Goal: Information Seeking & Learning: Learn about a topic

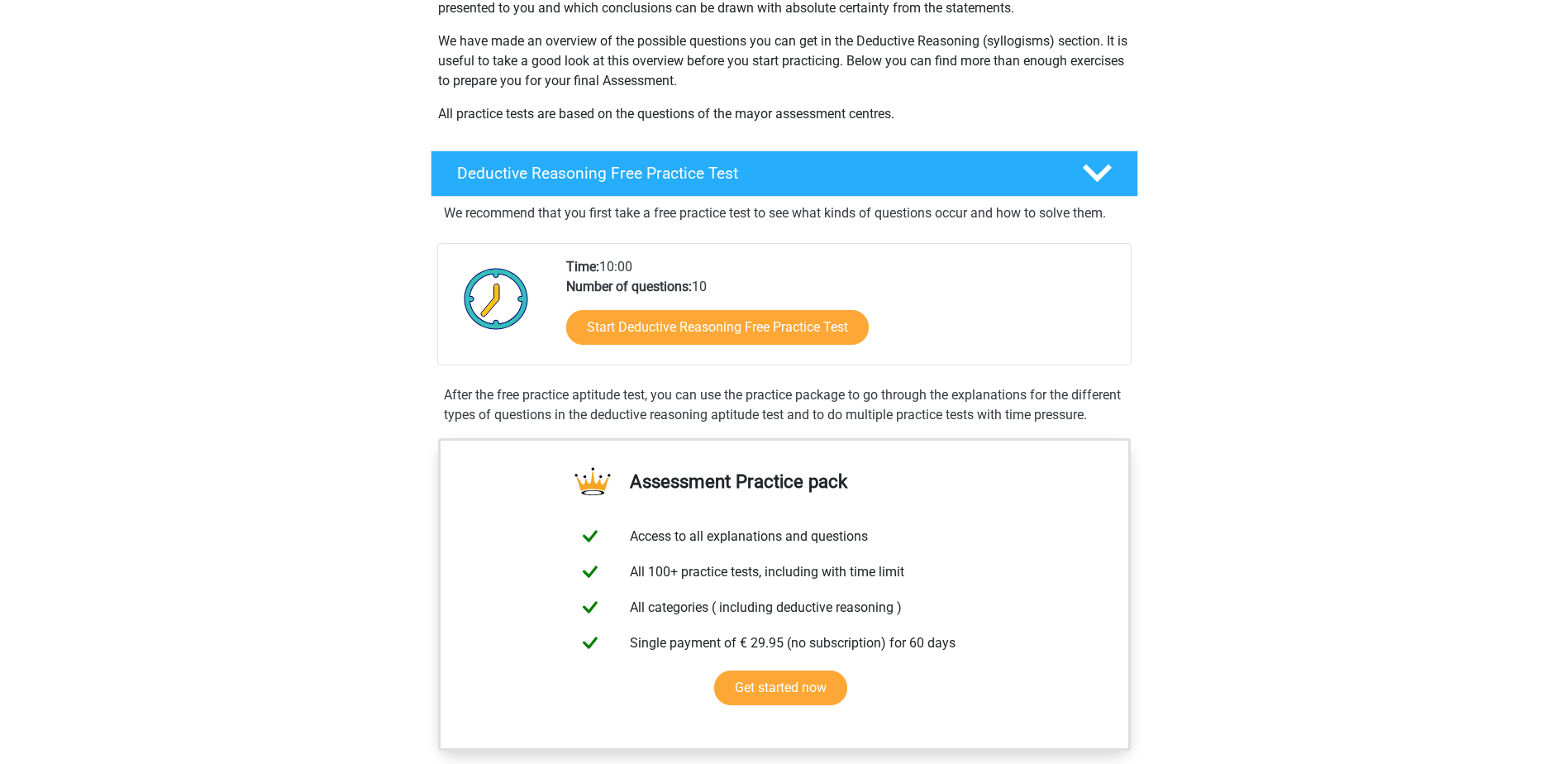
scroll to position [331, 0]
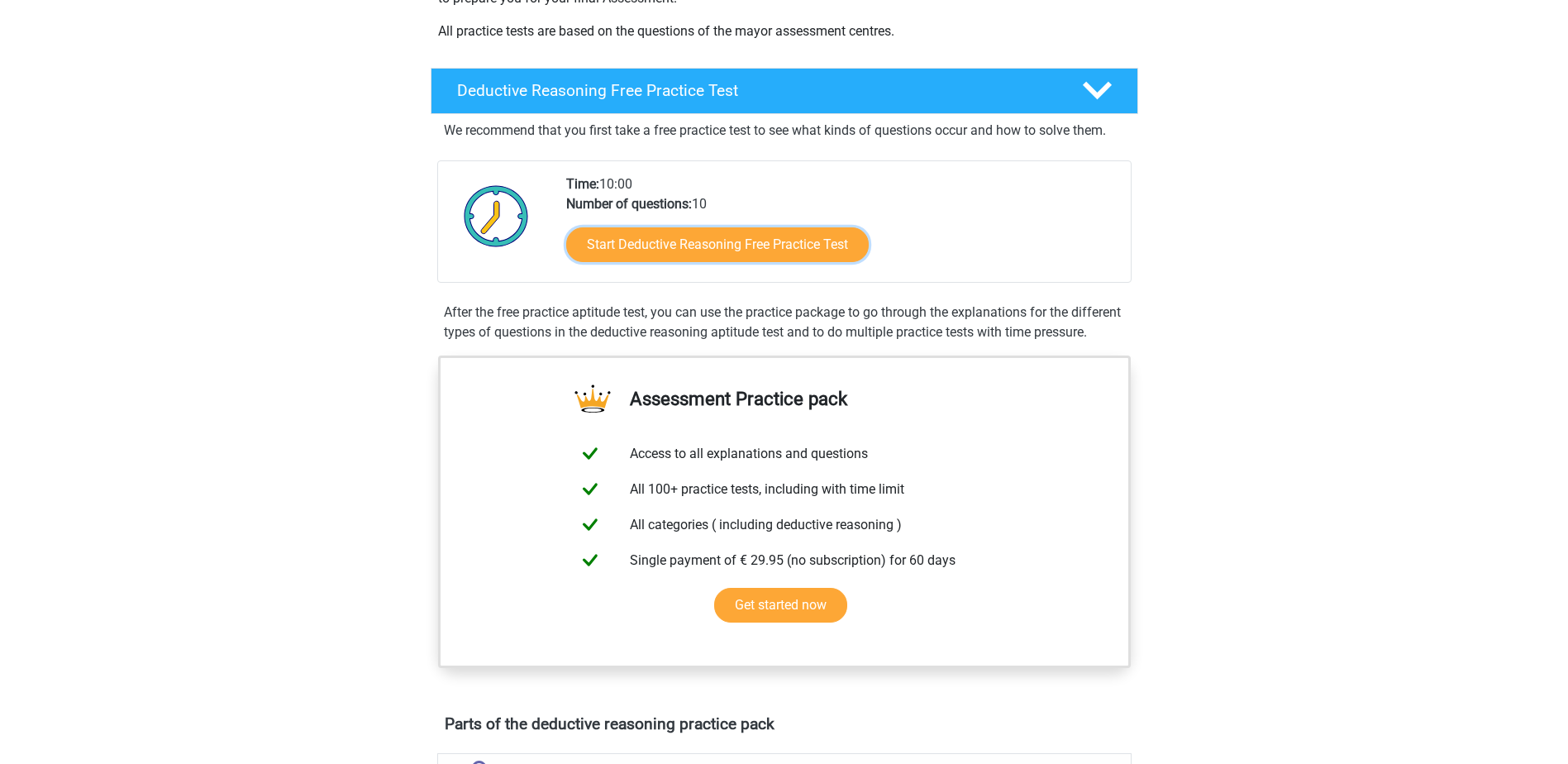
click at [699, 257] on link "Start Deductive Reasoning Free Practice Test" at bounding box center [718, 245] width 302 height 35
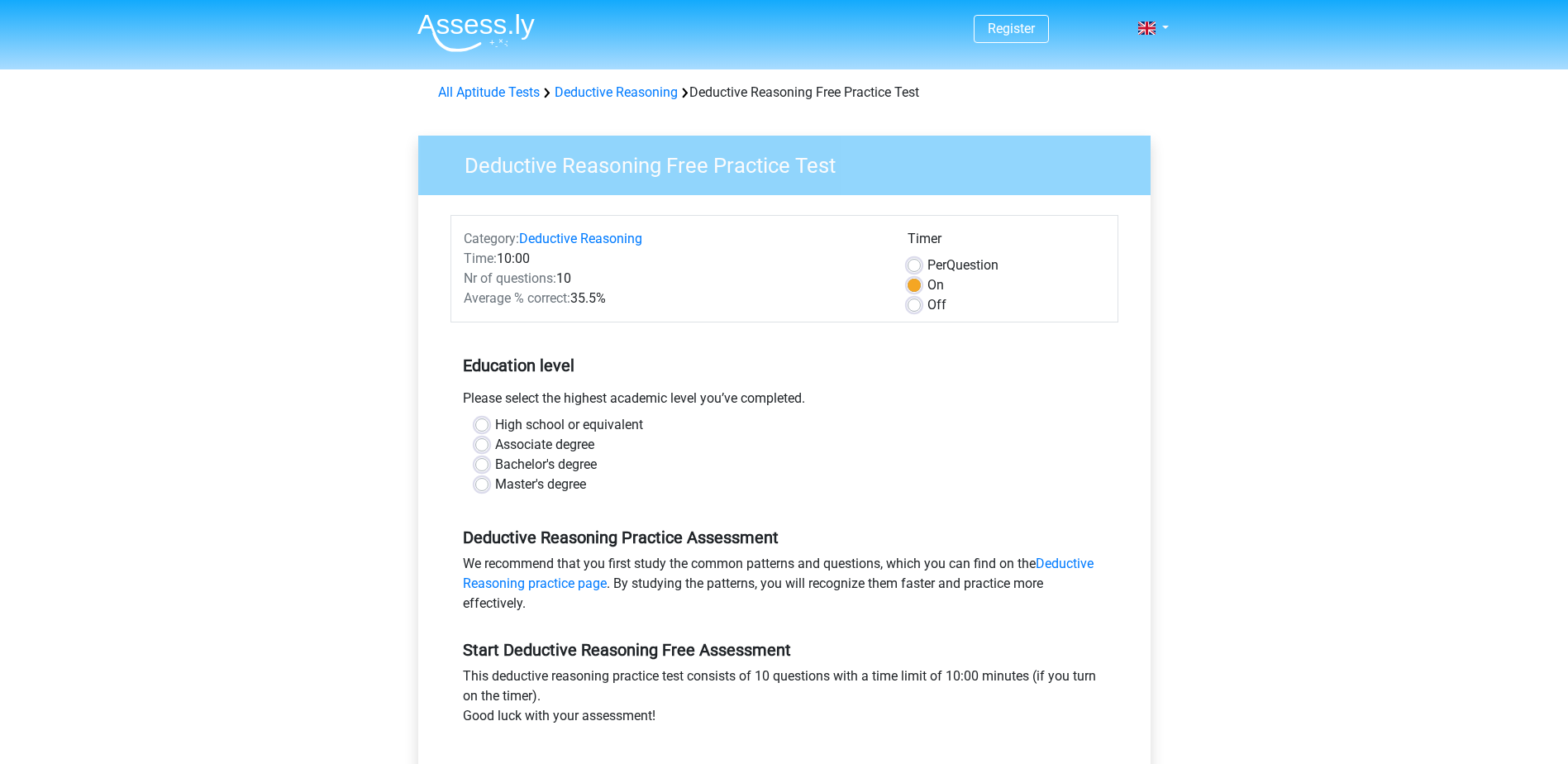
click at [495, 429] on label "High school or equivalent" at bounding box center [569, 425] width 148 height 20
click at [478, 429] on input "High school or equivalent" at bounding box center [482, 424] width 13 height 17
radio input "true"
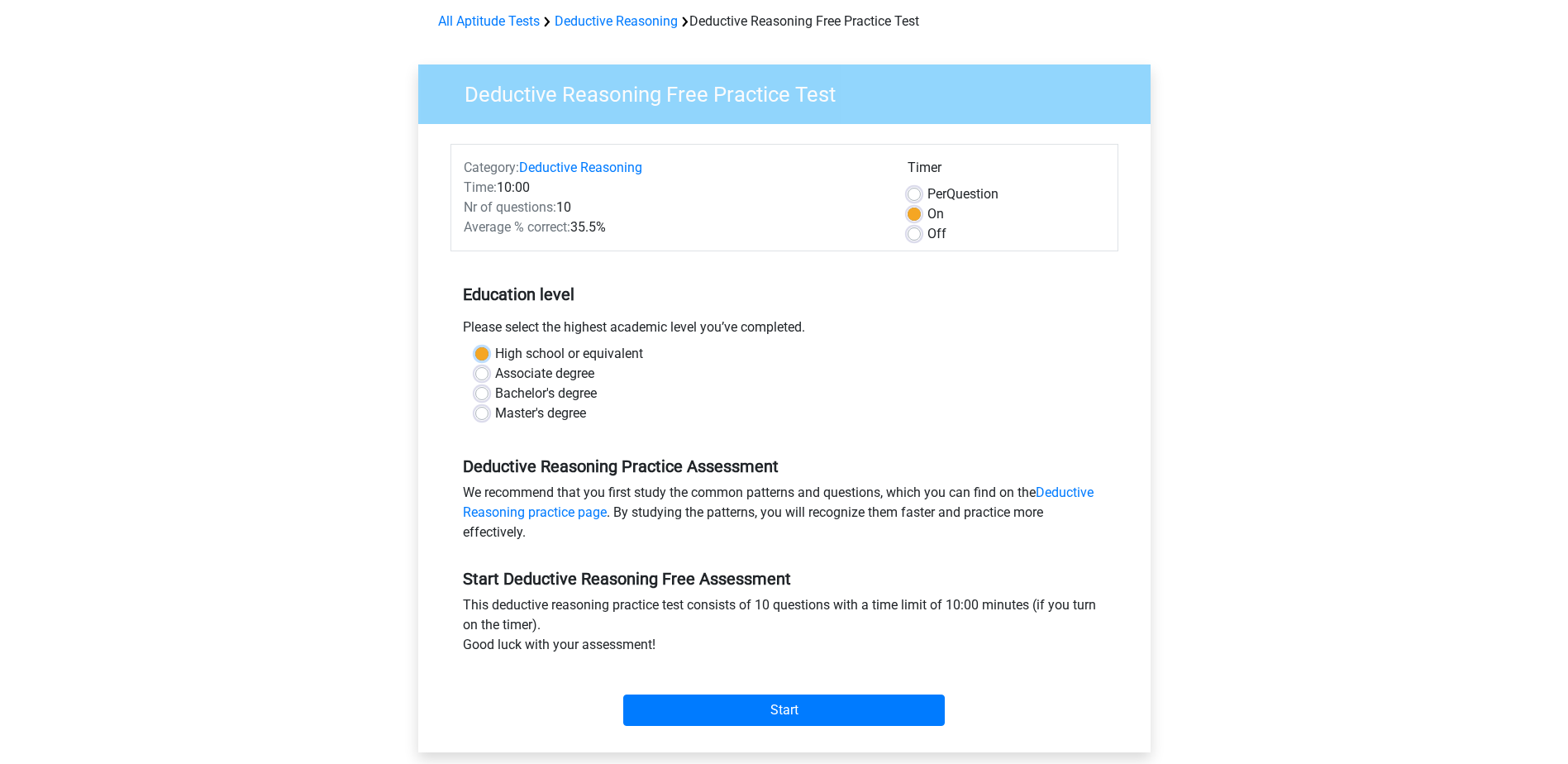
scroll to position [165, 0]
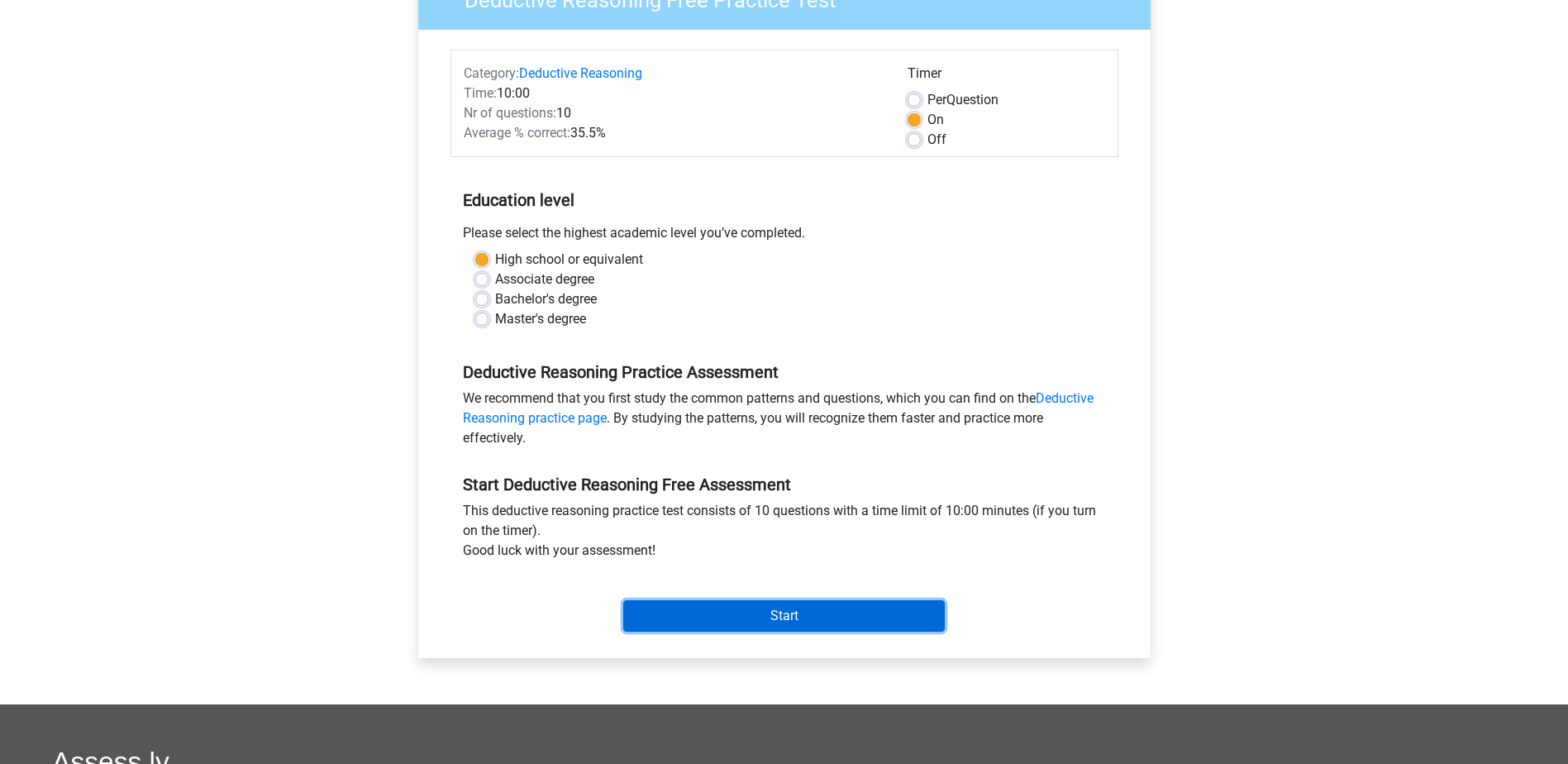
click at [811, 615] on input "Start" at bounding box center [784, 616] width 321 height 32
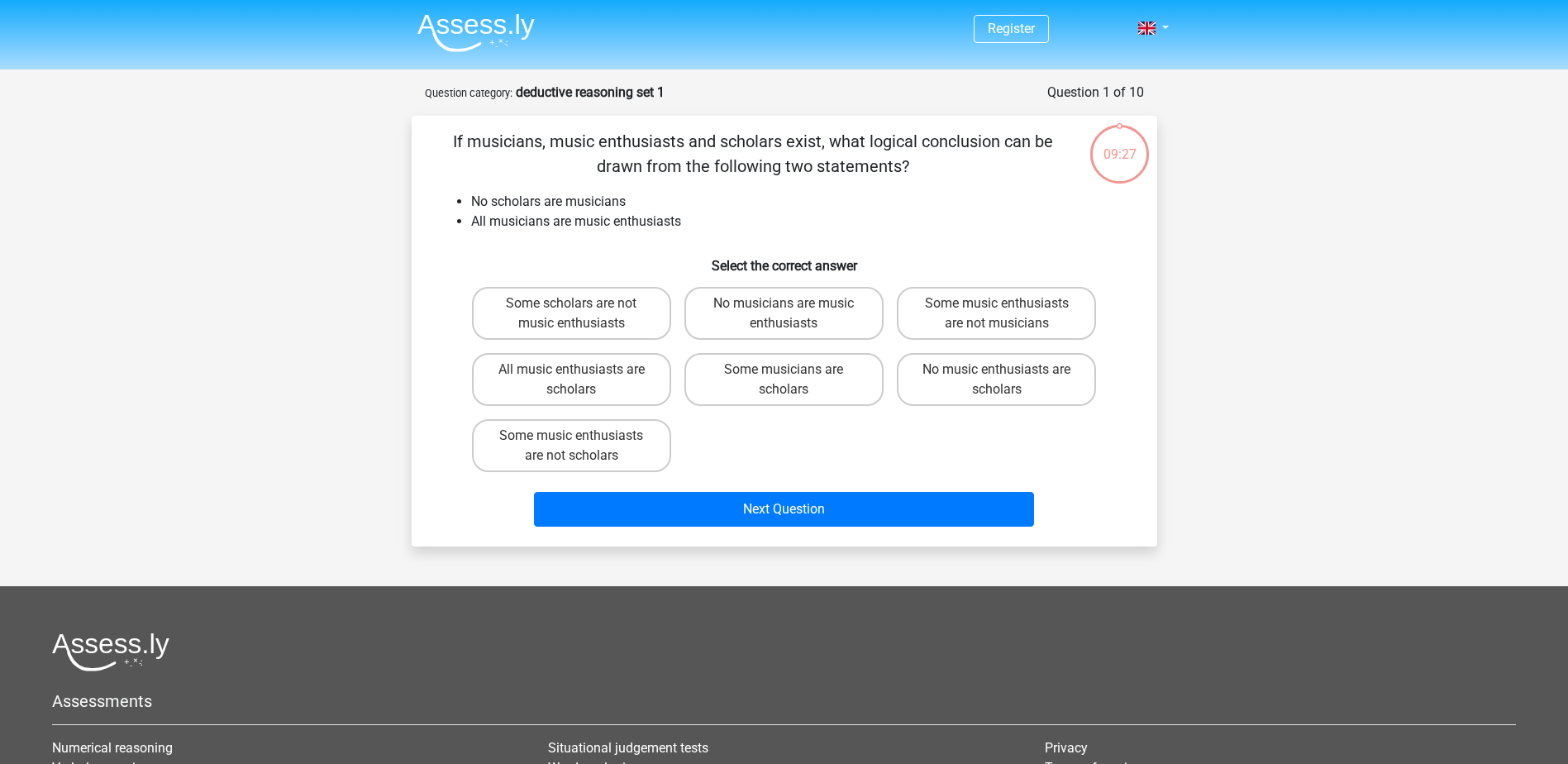
click at [958, 314] on label "Some music enthusiasts are not musicians" at bounding box center [997, 313] width 199 height 53
click at [997, 314] on input "Some music enthusiasts are not musicians" at bounding box center [1002, 308] width 11 height 11
radio input "true"
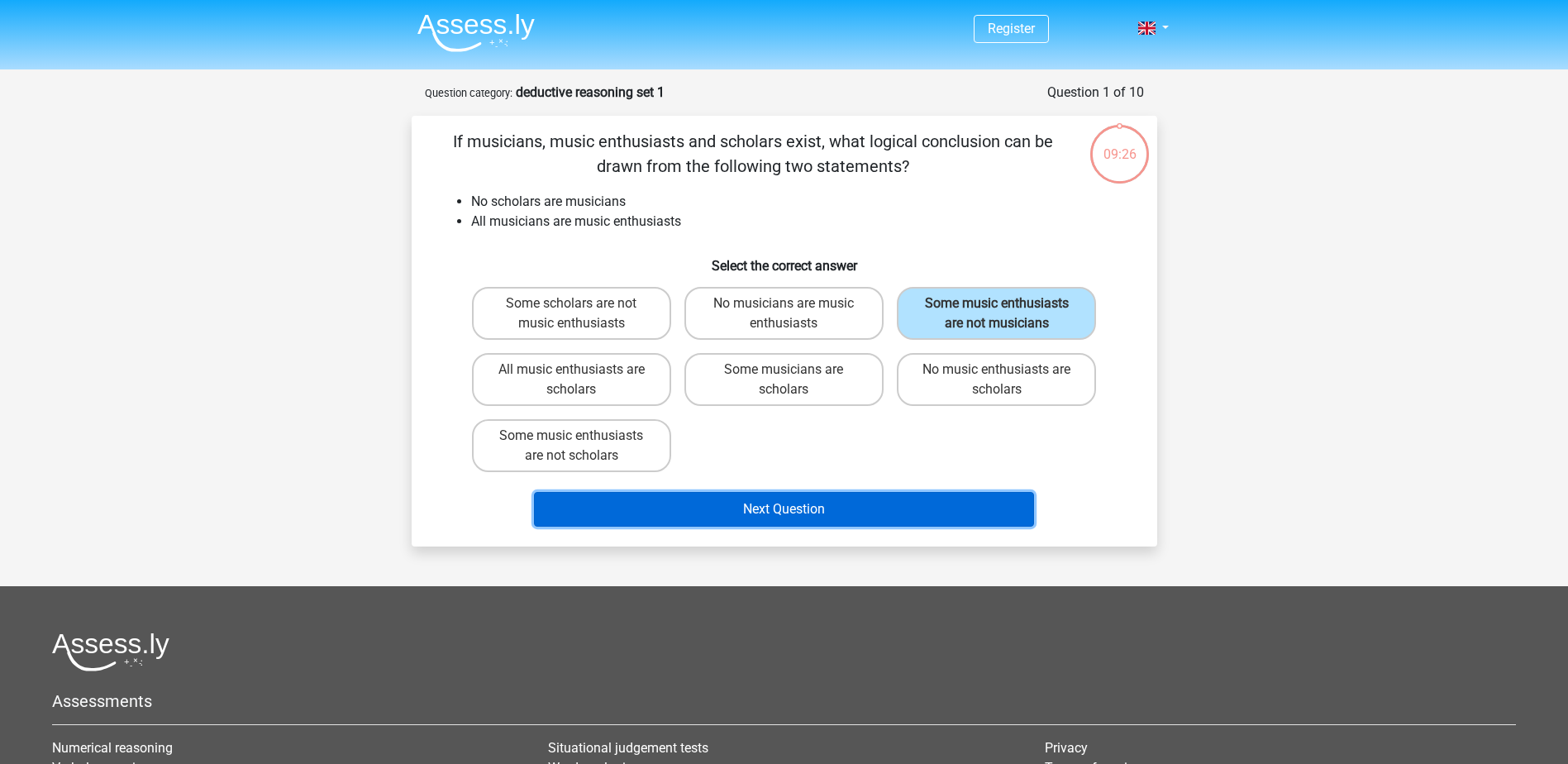
click at [834, 515] on button "Next Question" at bounding box center [784, 509] width 500 height 35
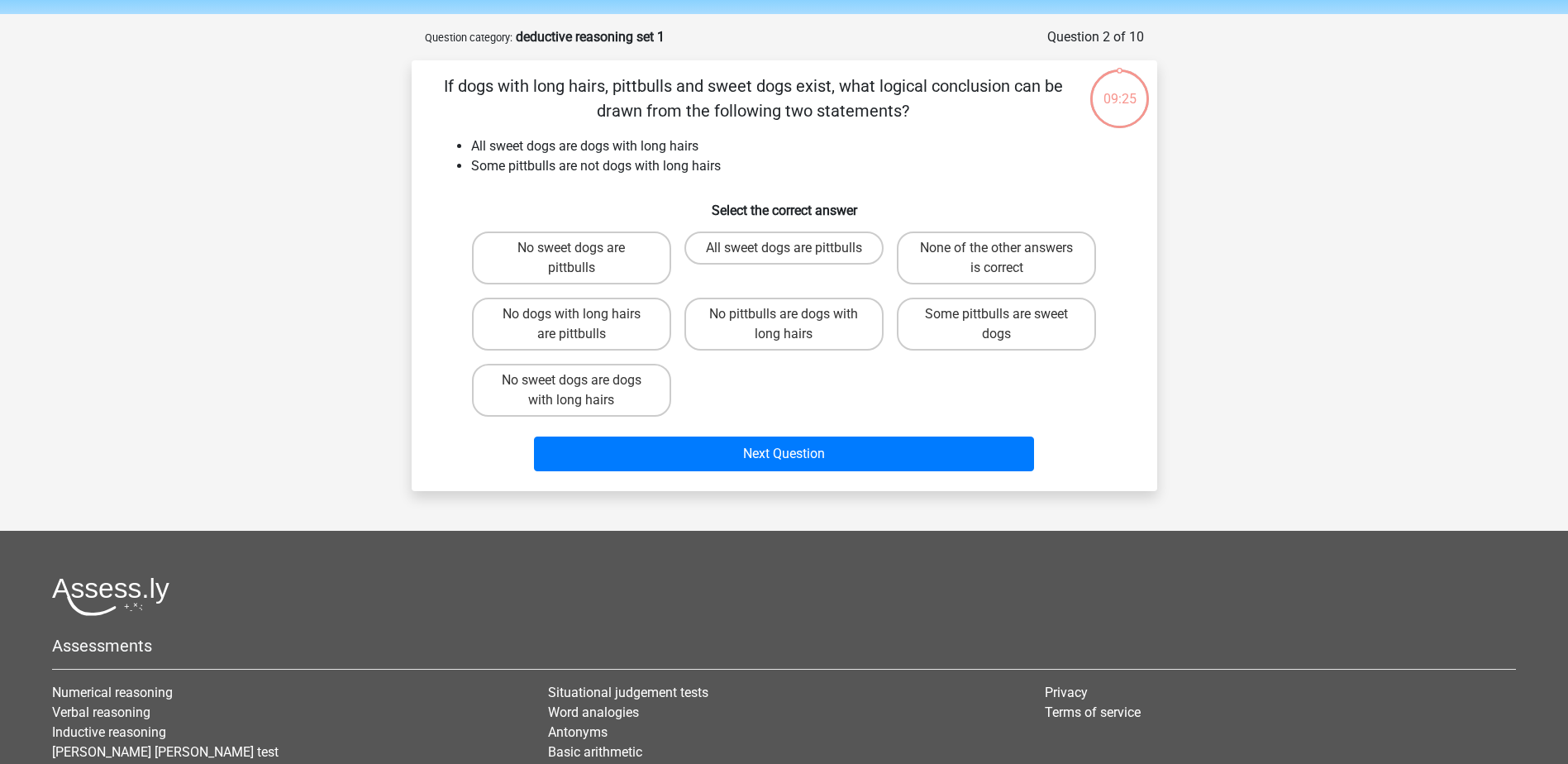
scroll to position [83, 0]
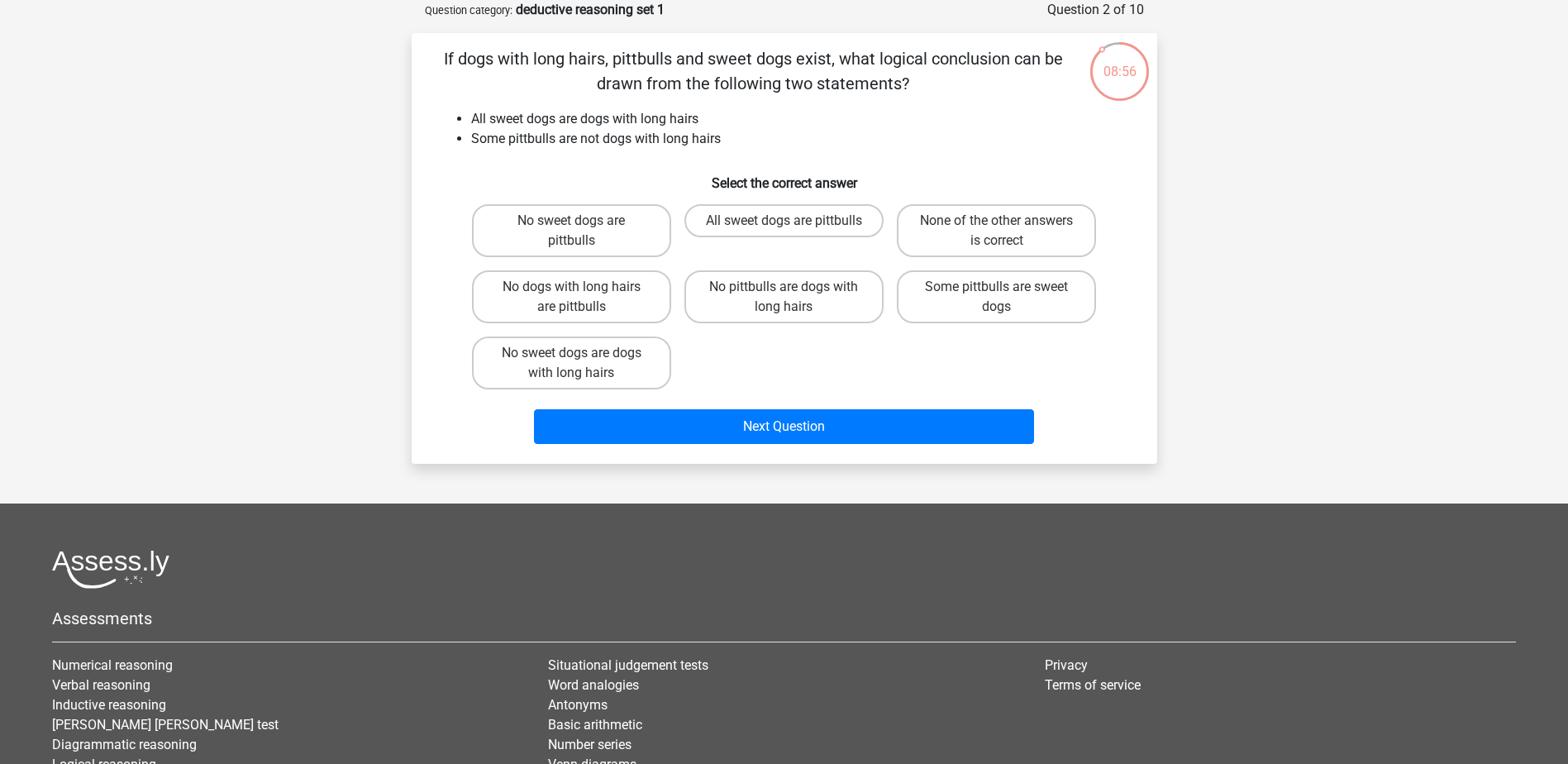
click at [620, 236] on label "No sweet dogs are pittbulls" at bounding box center [571, 231] width 199 height 53
click at [582, 232] on input "No sweet dogs are pittbulls" at bounding box center [576, 226] width 11 height 11
radio input "true"
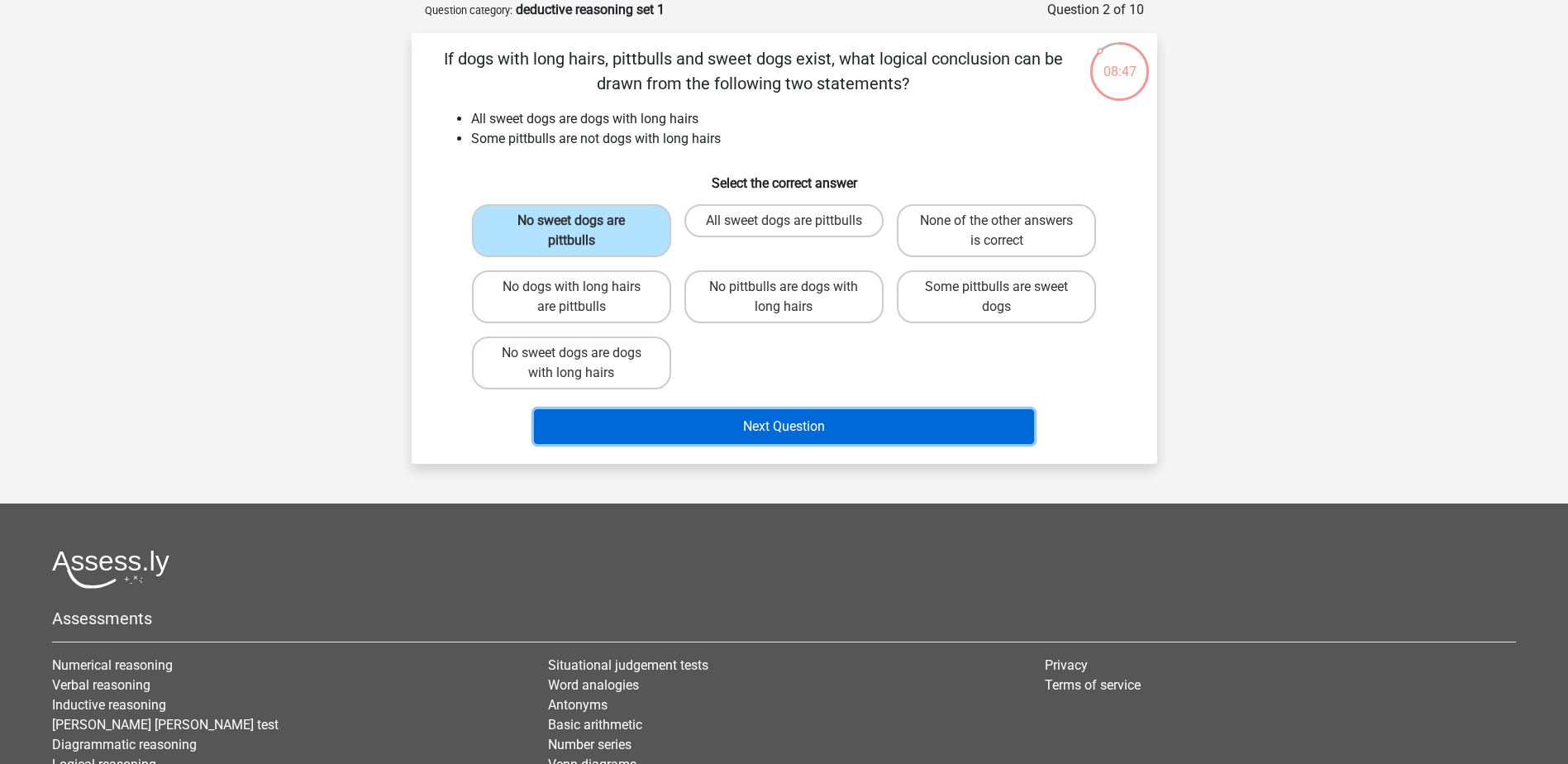
click at [828, 441] on button "Next Question" at bounding box center [784, 427] width 500 height 35
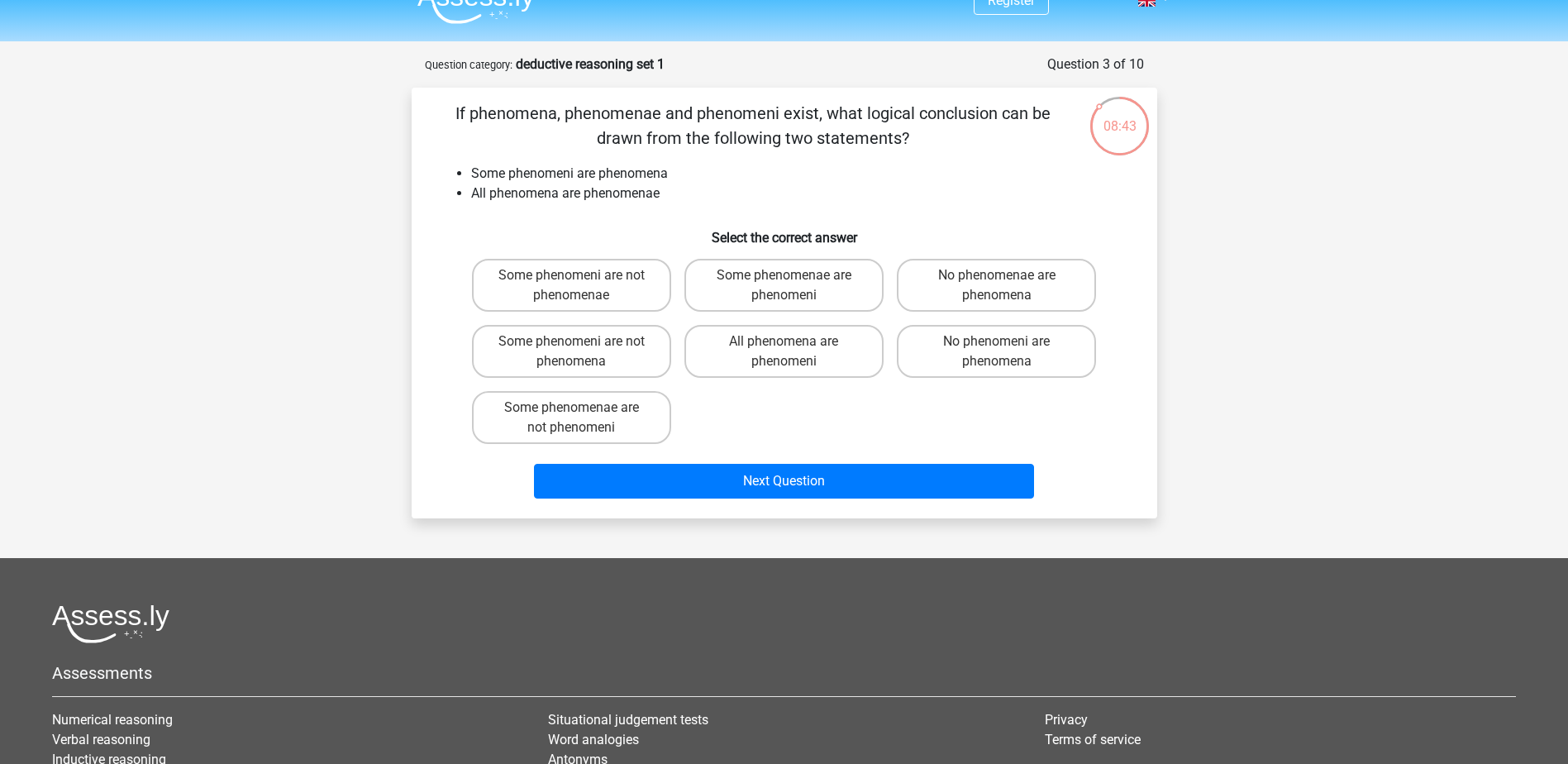
scroll to position [0, 0]
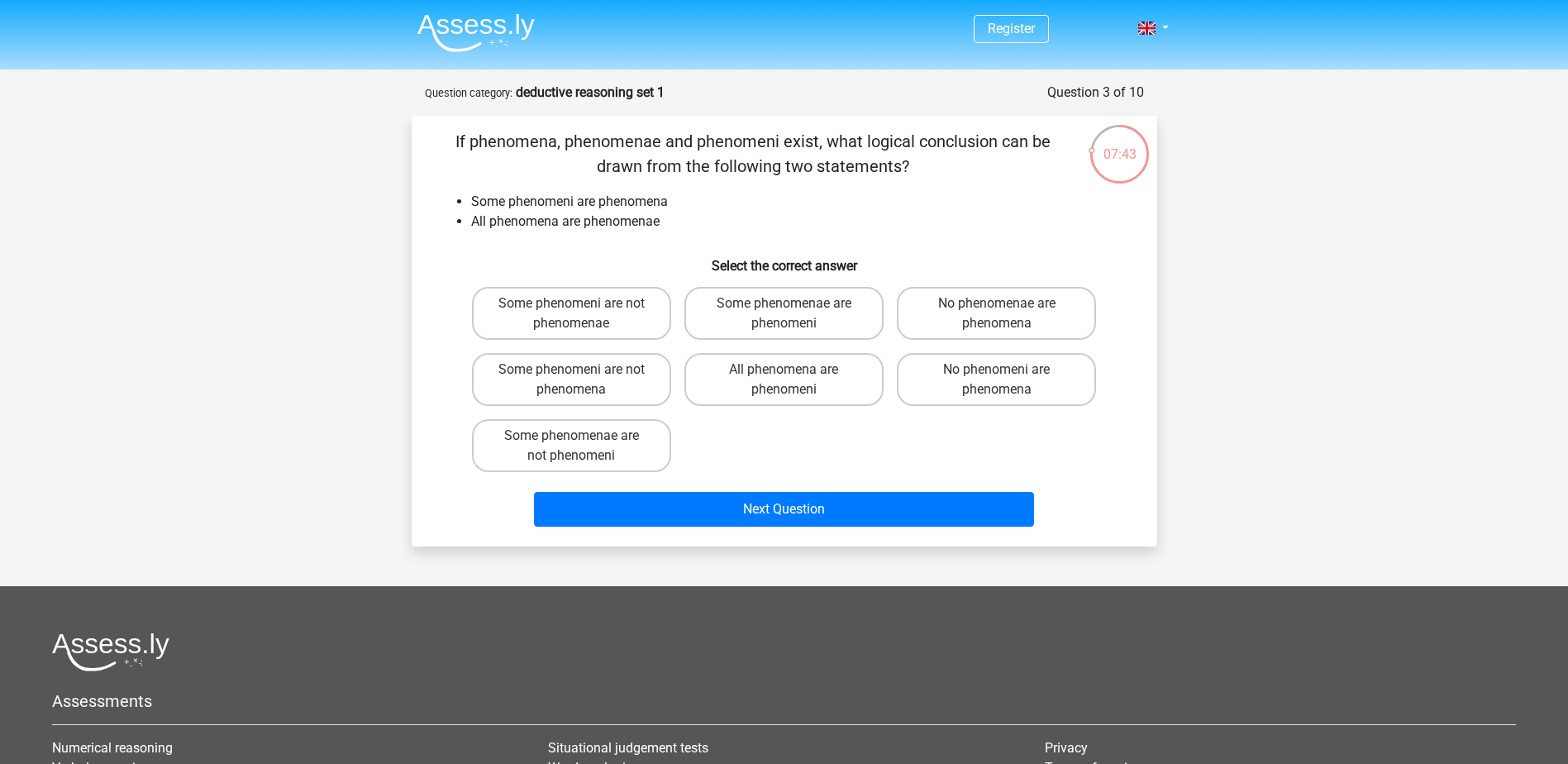
click at [619, 384] on label "Some phenomeni are not phenomena" at bounding box center [571, 380] width 199 height 53
click at [582, 380] on input "Some phenomeni are not phenomena" at bounding box center [576, 375] width 11 height 11
radio input "true"
click at [960, 385] on label "No phenomeni are phenomena" at bounding box center [997, 380] width 199 height 53
click at [997, 380] on input "No phenomeni are phenomena" at bounding box center [1002, 375] width 11 height 11
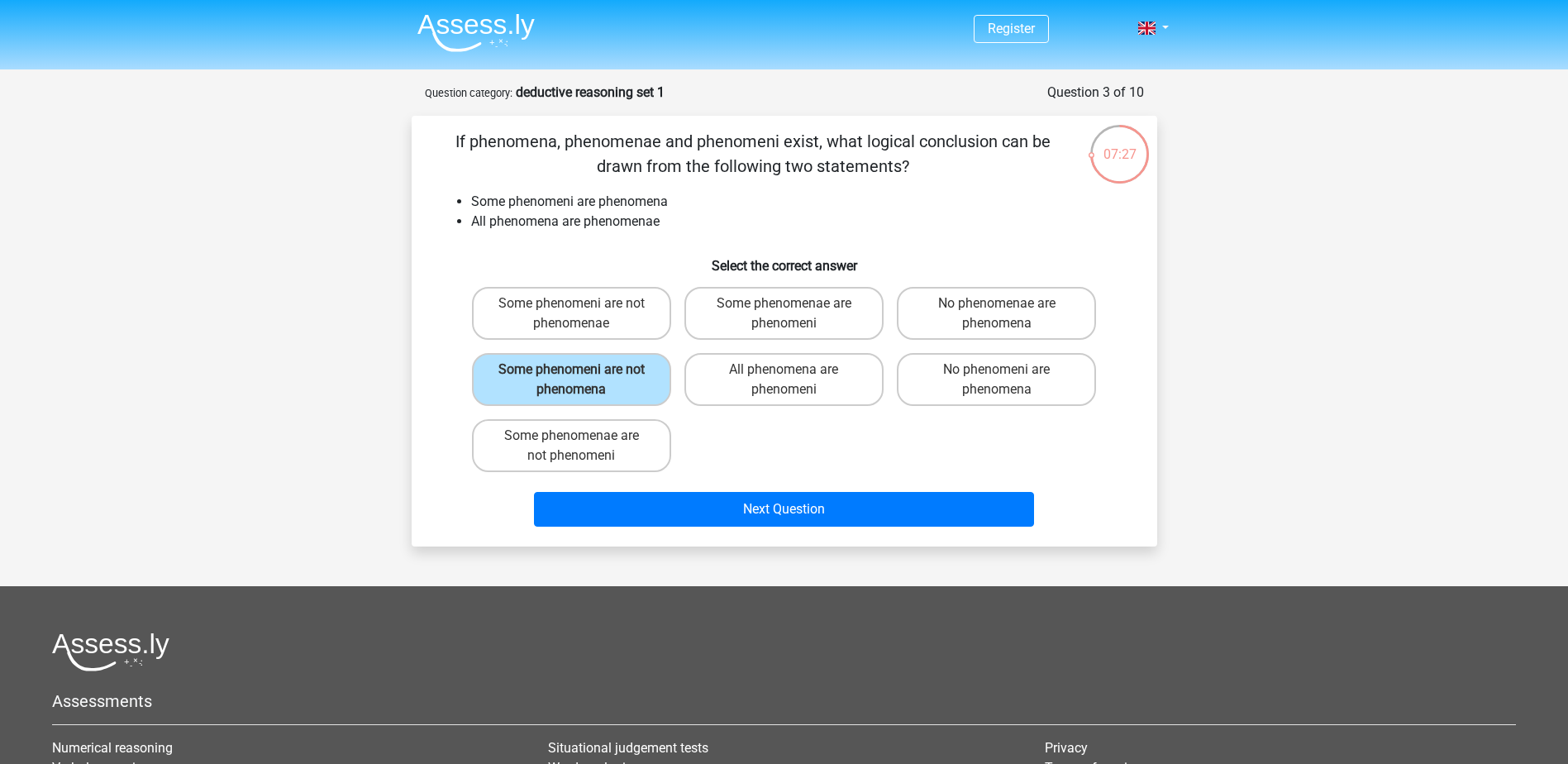
radio input "true"
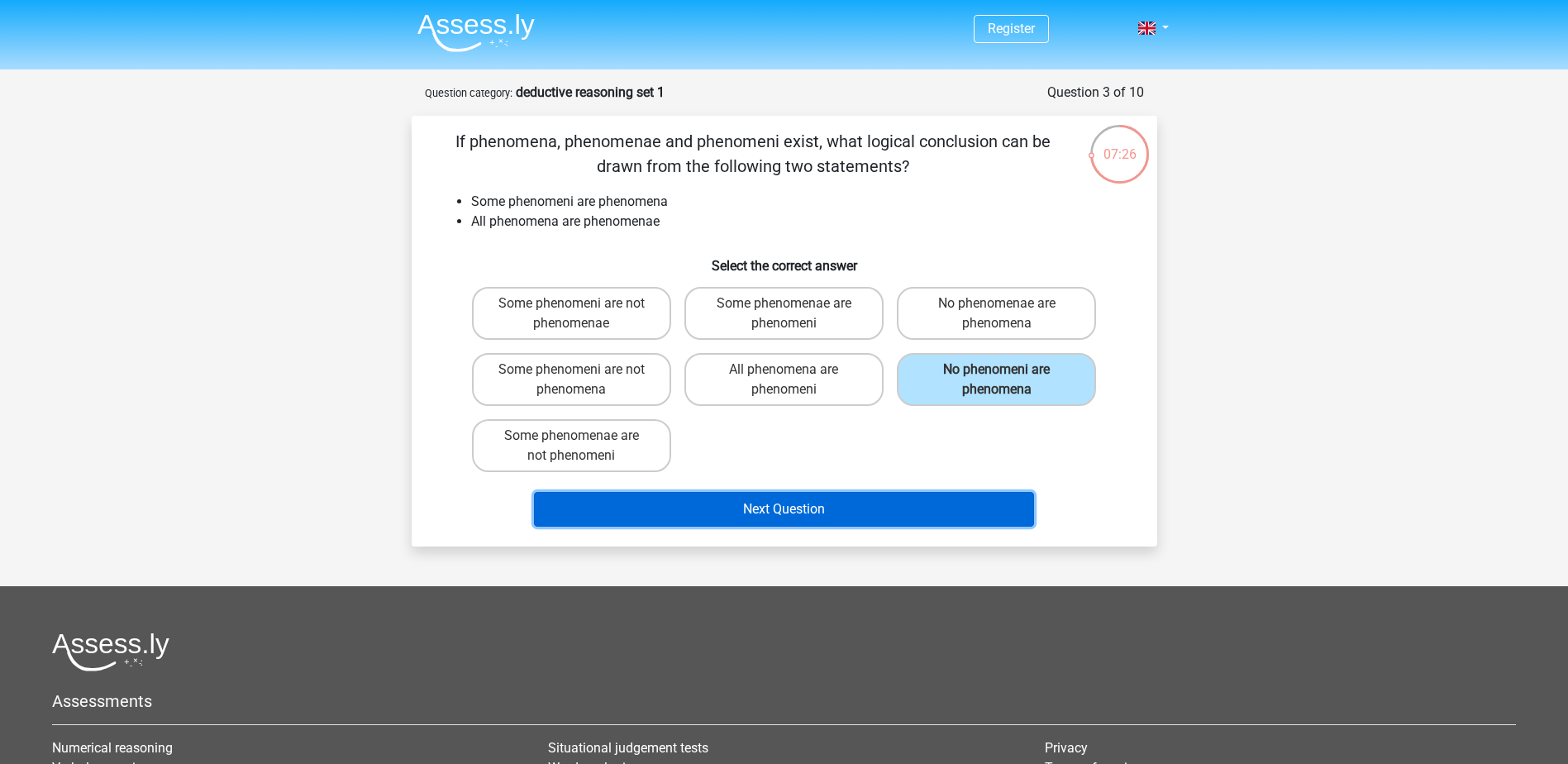
click at [913, 507] on button "Next Question" at bounding box center [784, 509] width 500 height 35
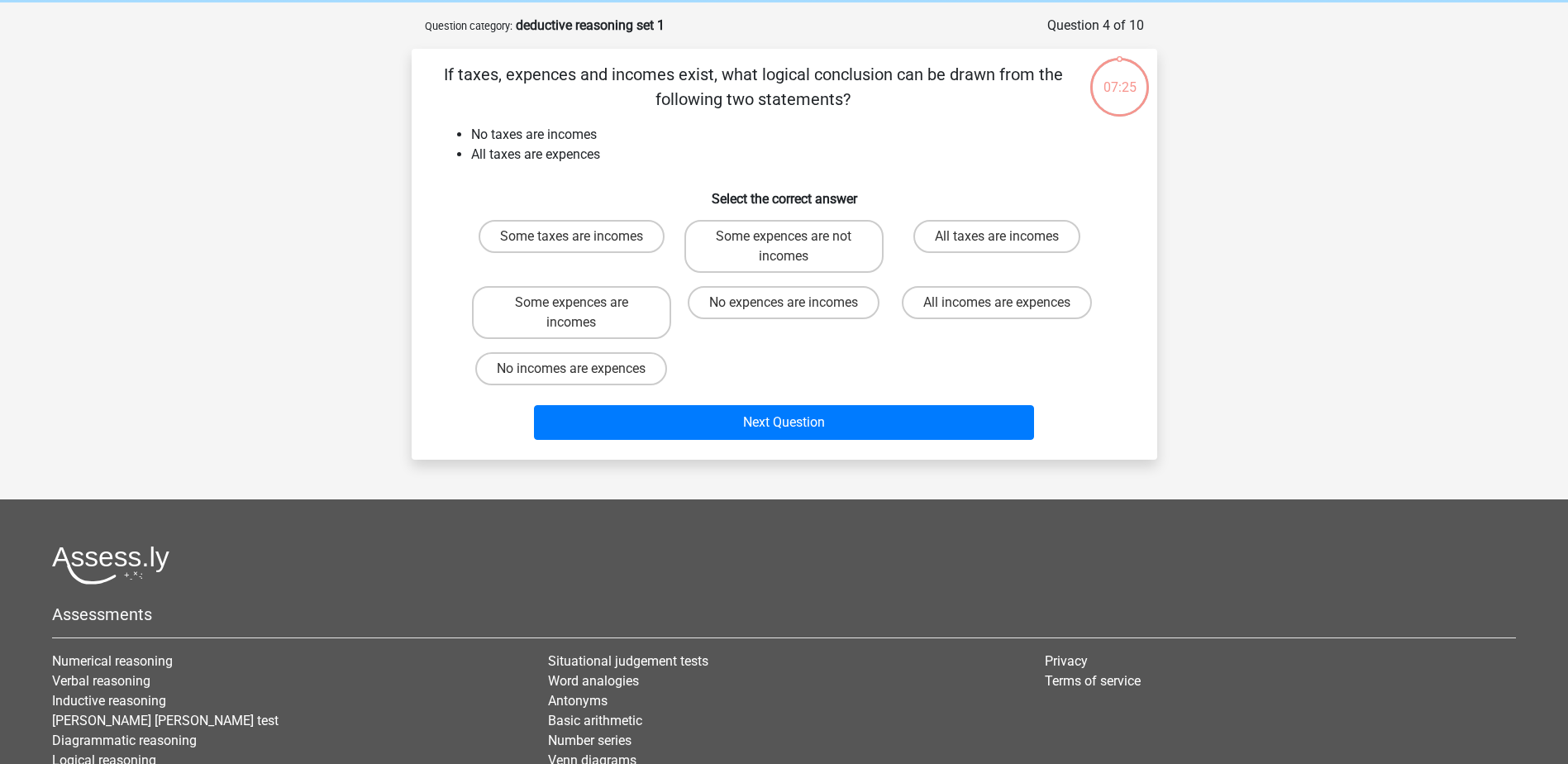
scroll to position [83, 0]
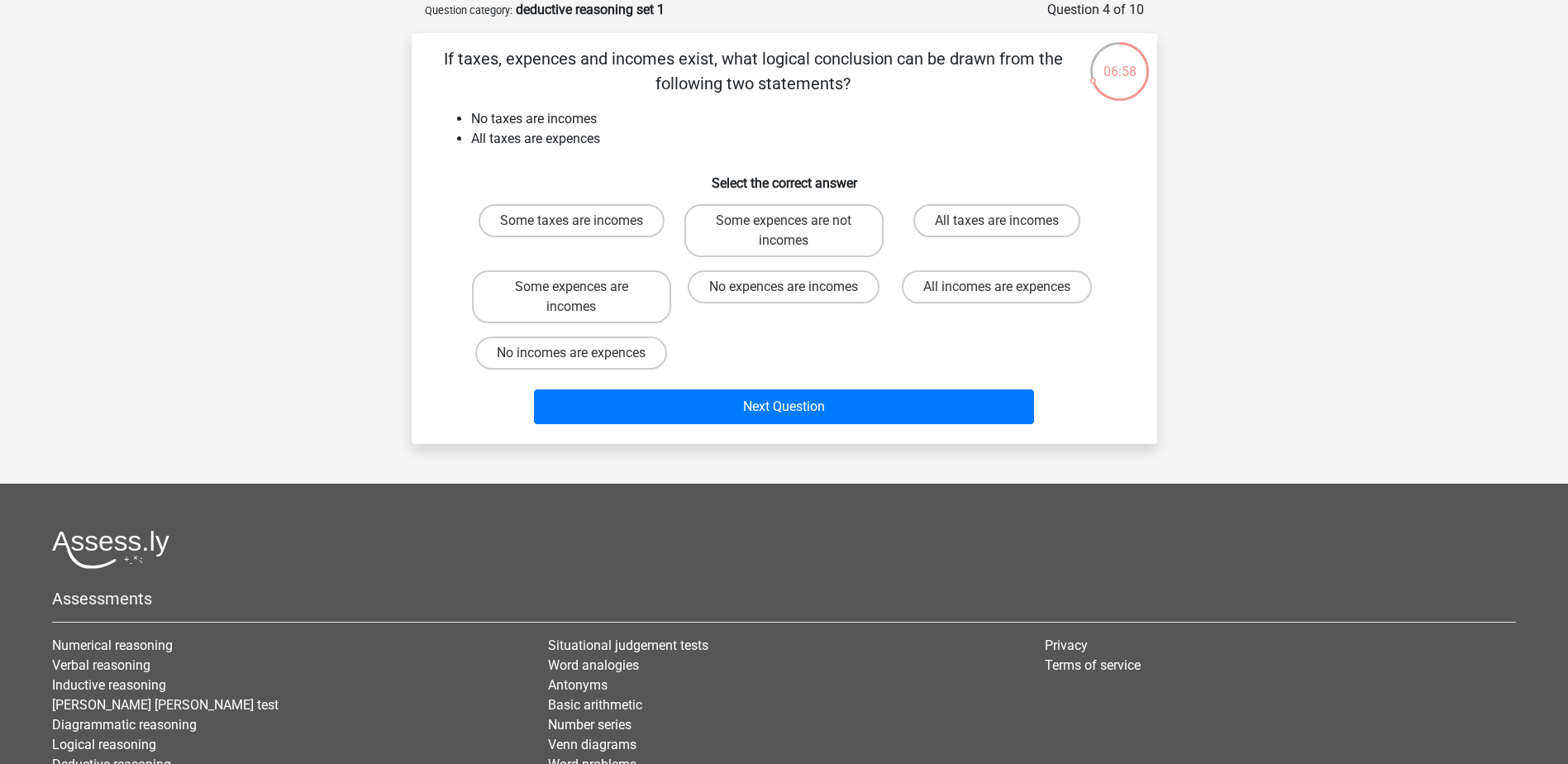
click at [783, 279] on label "No expences are incomes" at bounding box center [783, 287] width 192 height 33
click at [784, 286] on input "No expences are incomes" at bounding box center [789, 291] width 11 height 11
radio input "true"
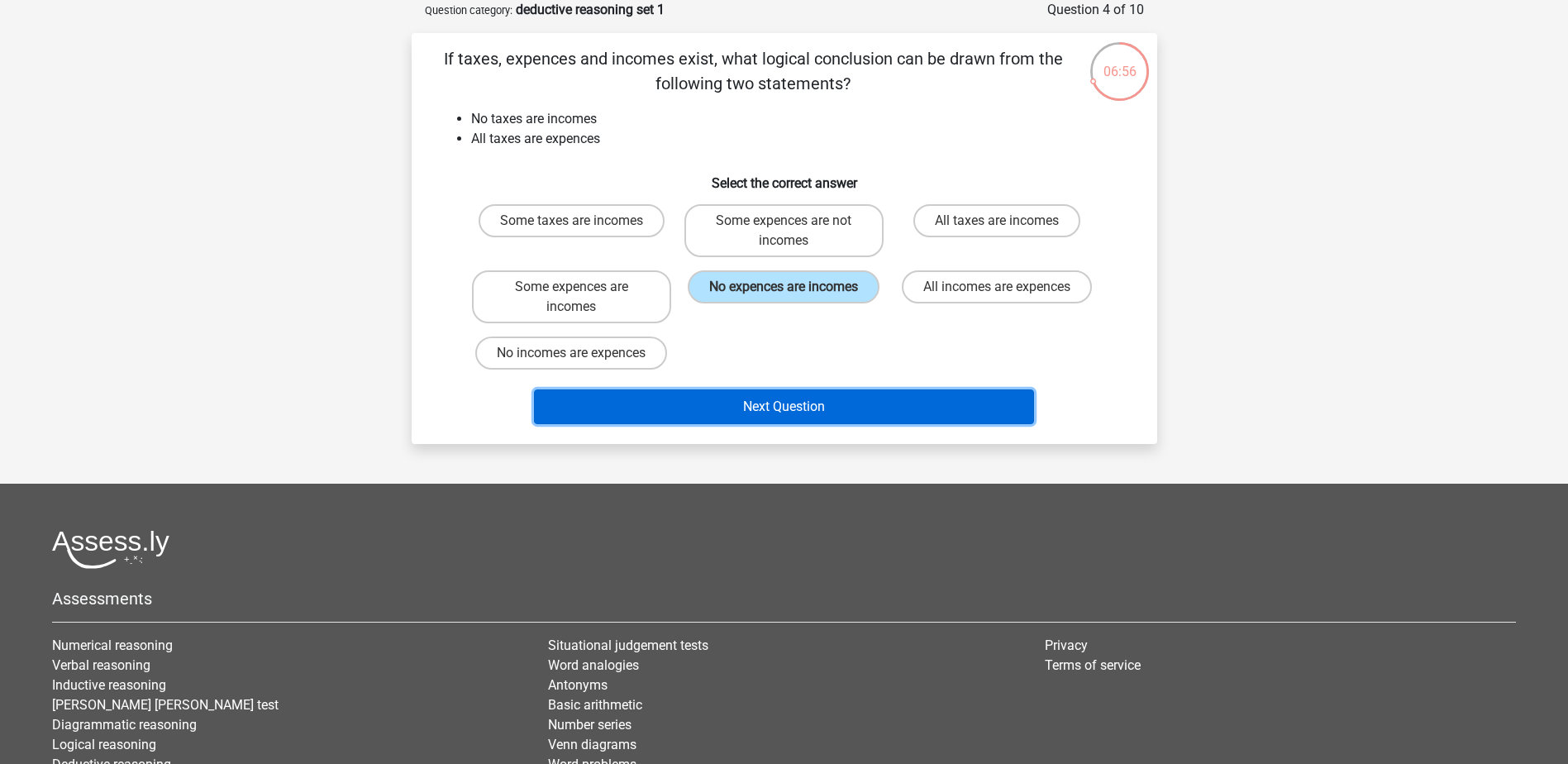
click at [782, 409] on button "Next Question" at bounding box center [784, 407] width 500 height 35
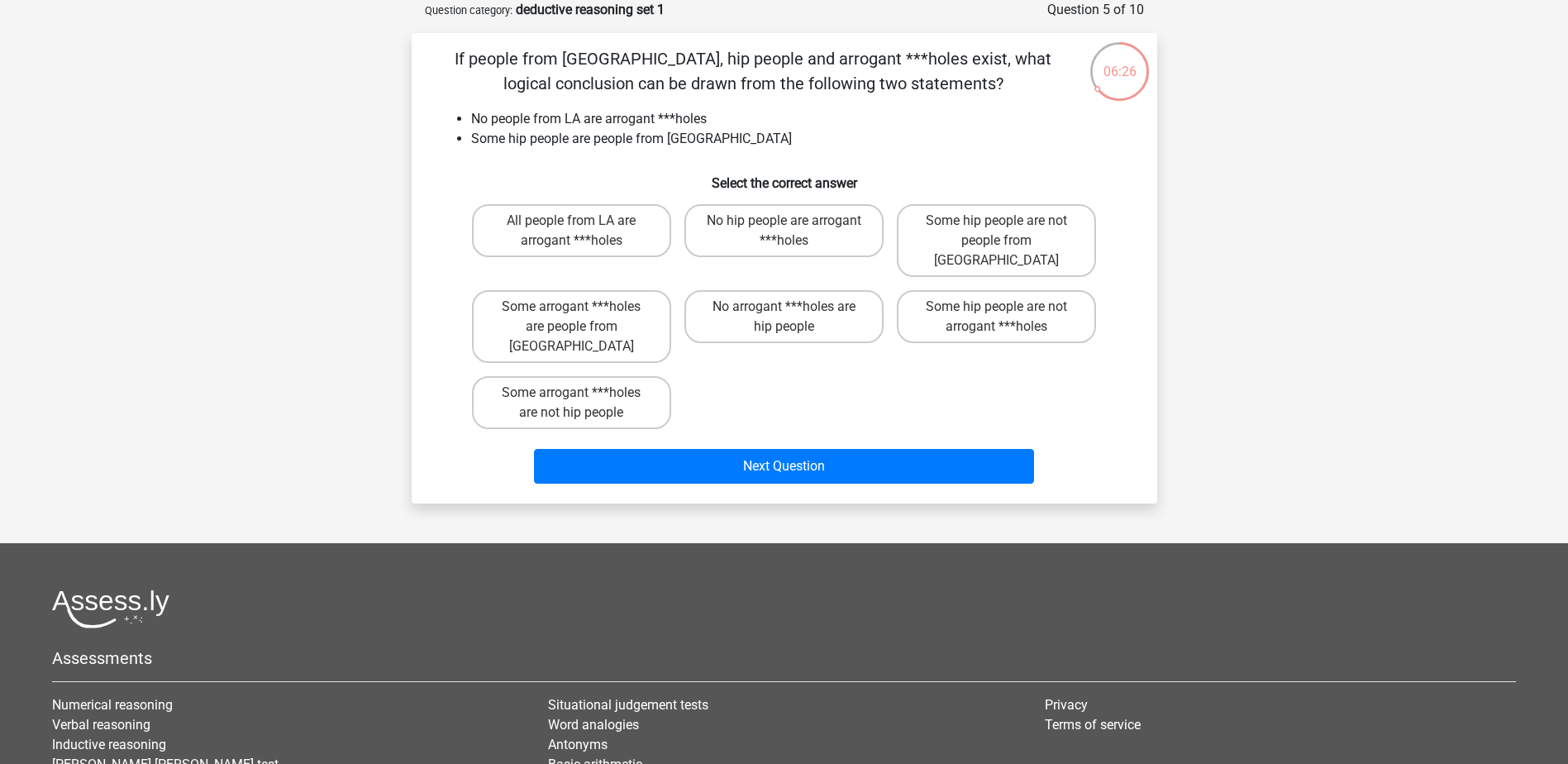
click at [1028, 229] on label "Some hip people are not people from LA" at bounding box center [997, 241] width 199 height 73
click at [1007, 229] on input "Some hip people are not people from LA" at bounding box center [1002, 226] width 11 height 11
radio input "true"
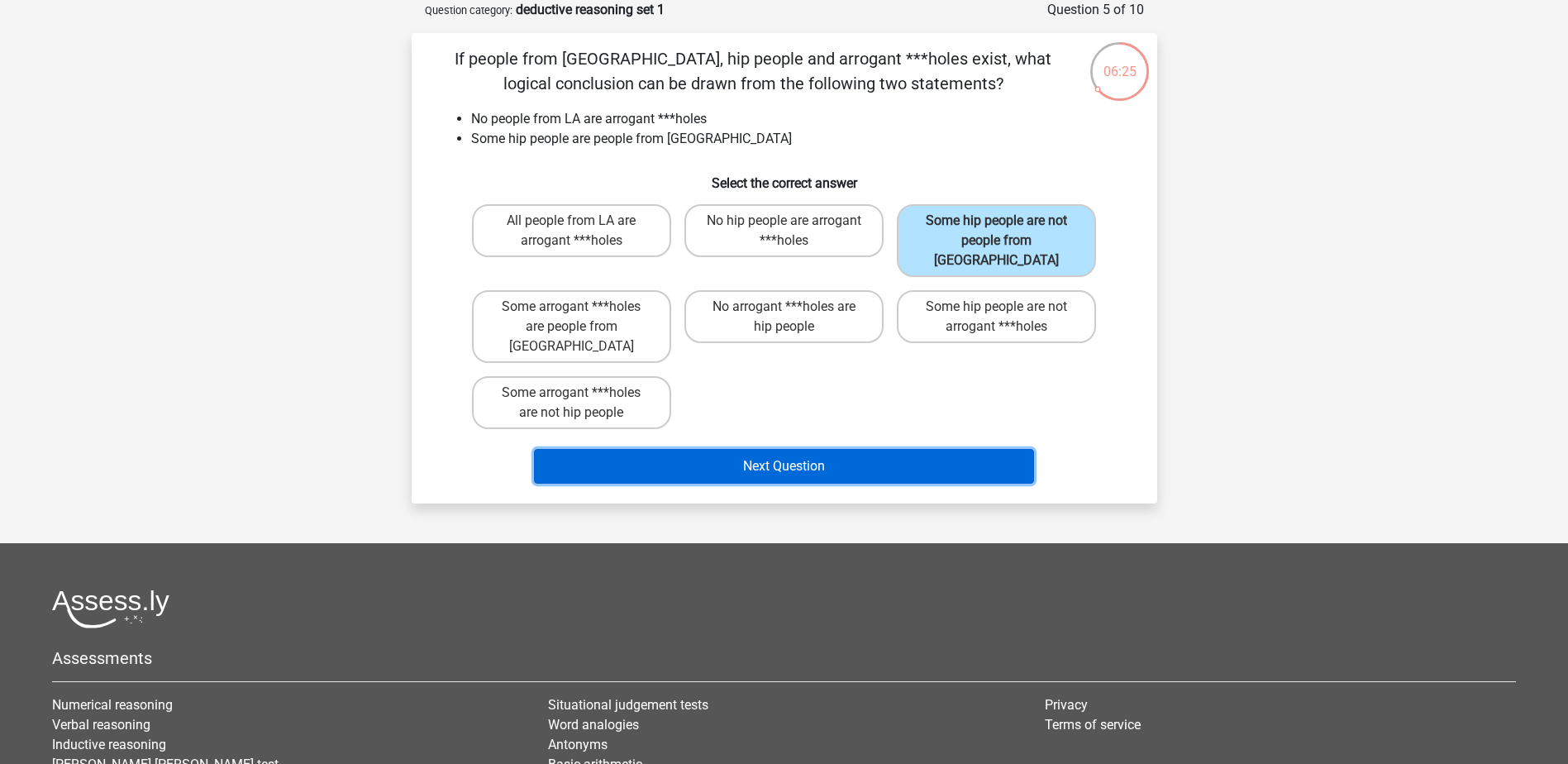
click at [800, 449] on button "Next Question" at bounding box center [784, 467] width 500 height 35
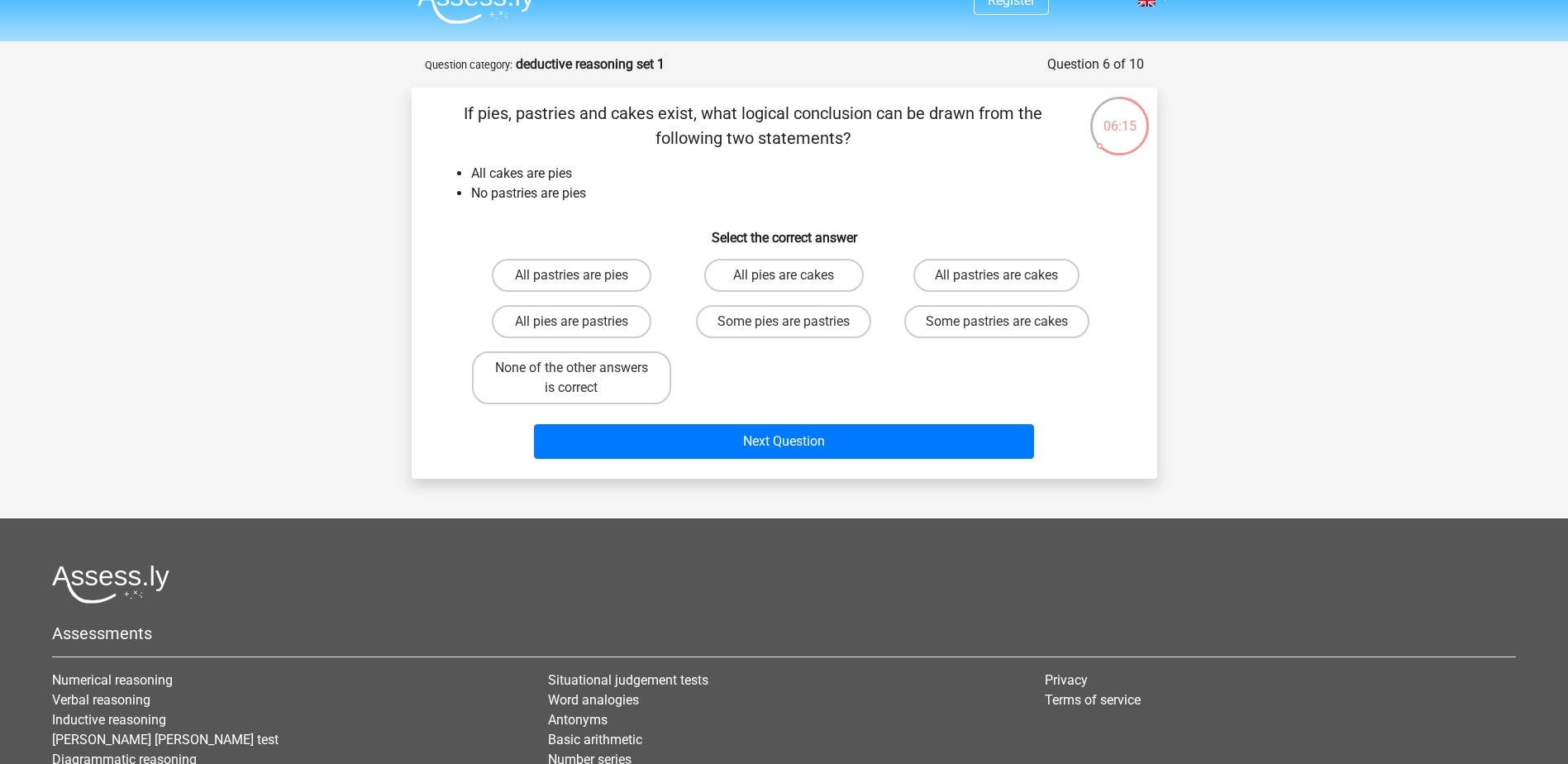
scroll to position [0, 0]
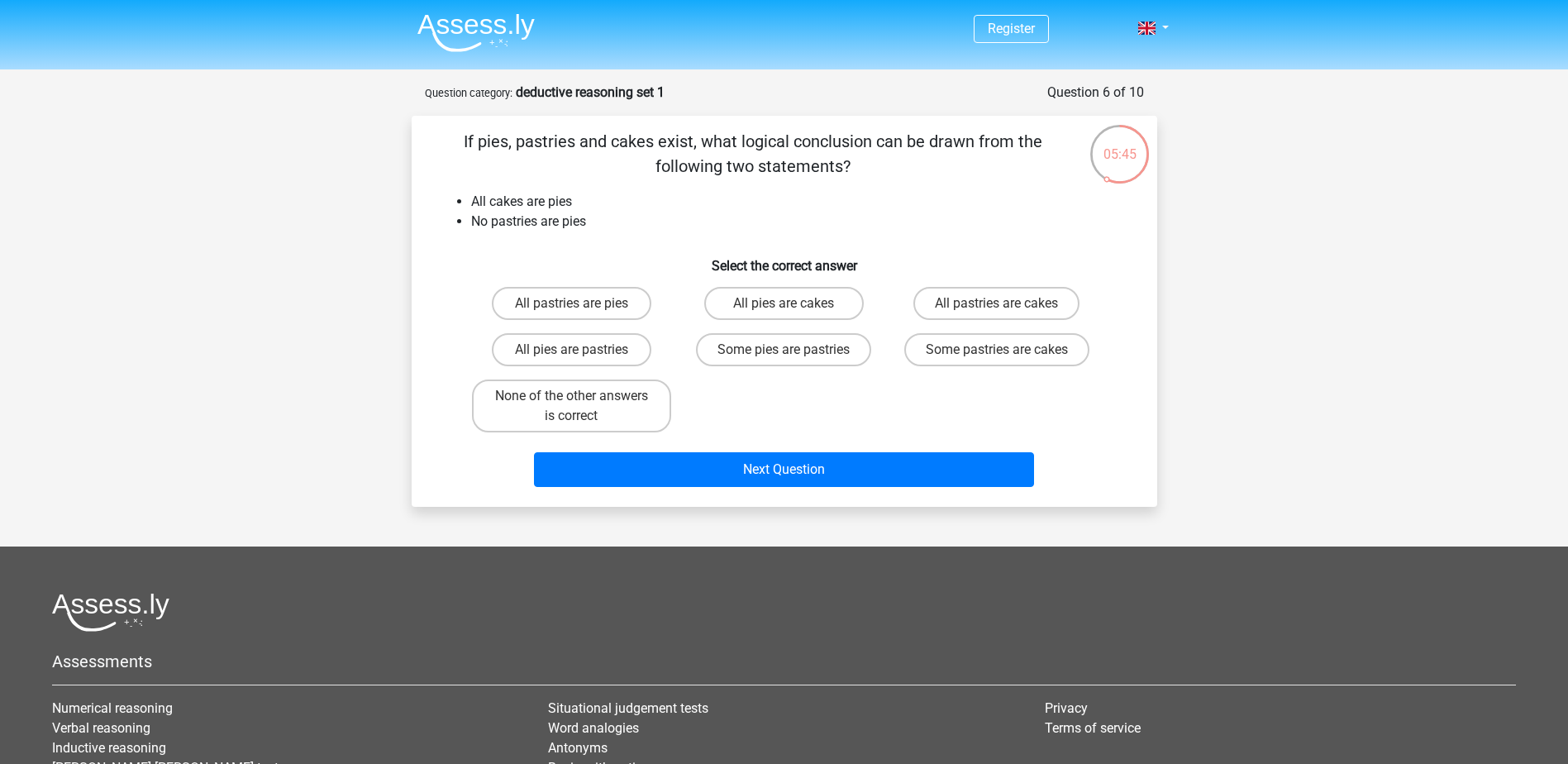
click at [560, 410] on label "None of the other answers is correct" at bounding box center [571, 406] width 199 height 53
click at [571, 407] on input "None of the other answers is correct" at bounding box center [576, 401] width 11 height 11
radio input "true"
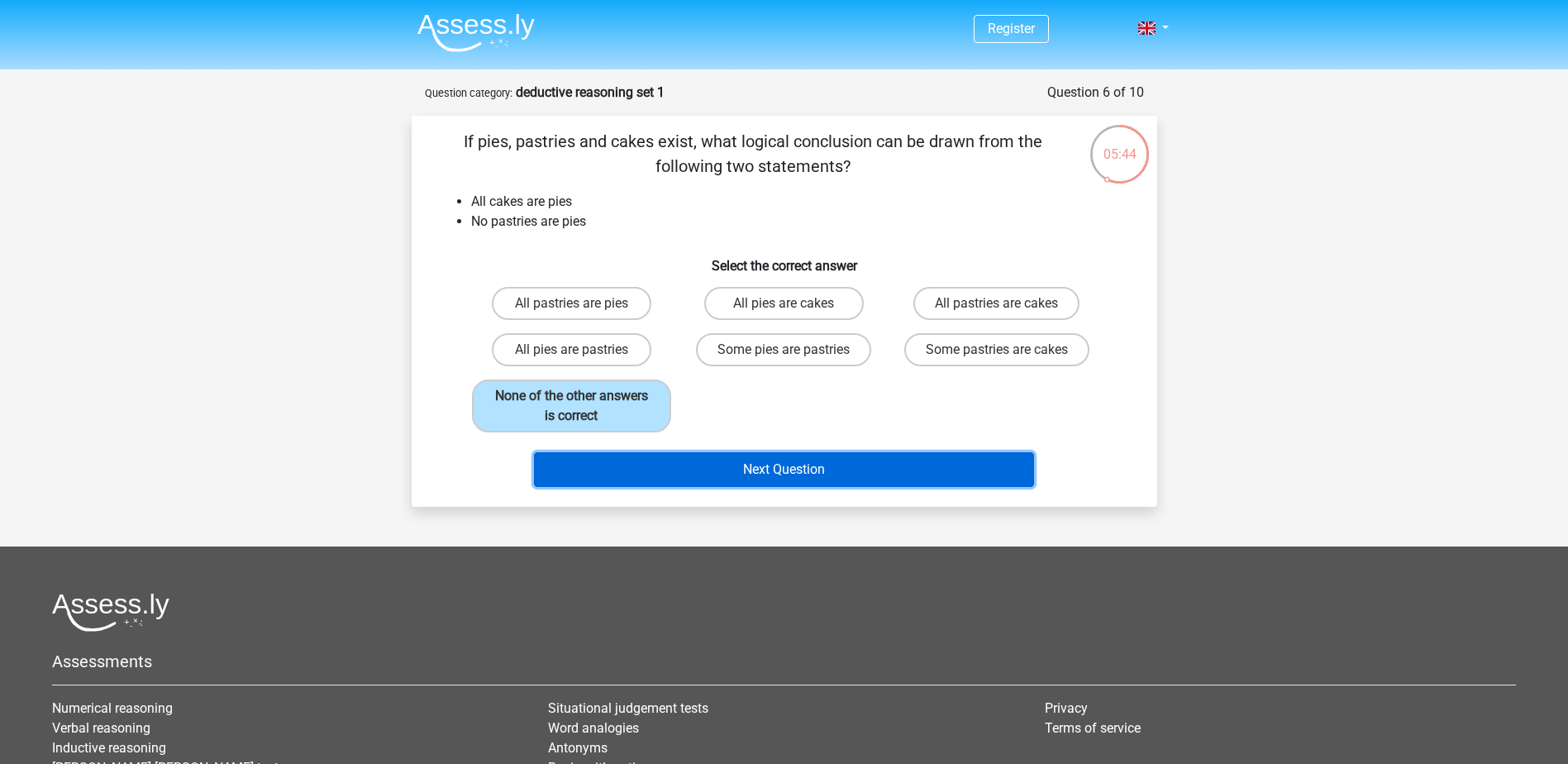
click at [807, 471] on button "Next Question" at bounding box center [784, 470] width 500 height 35
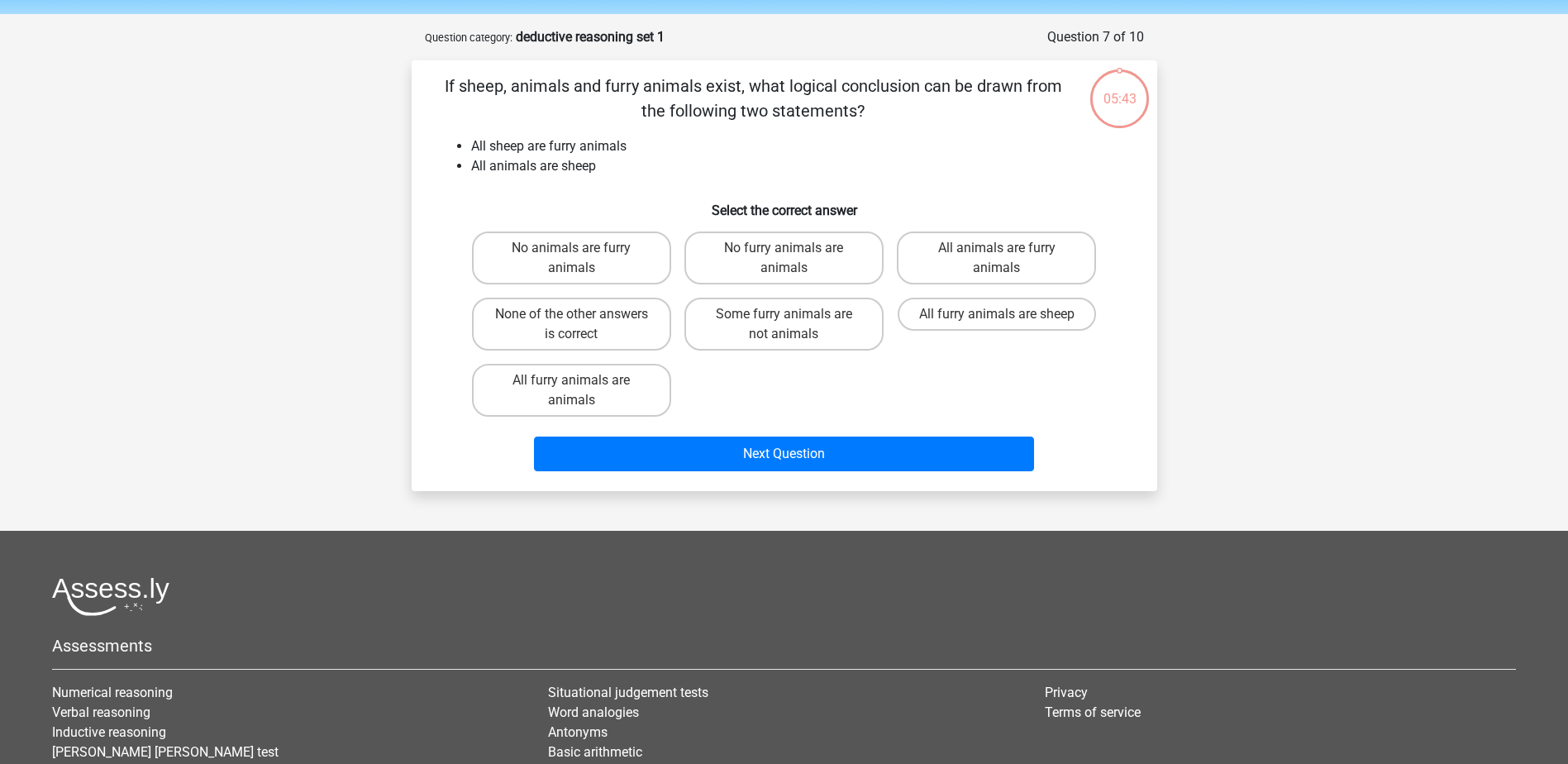
scroll to position [83, 0]
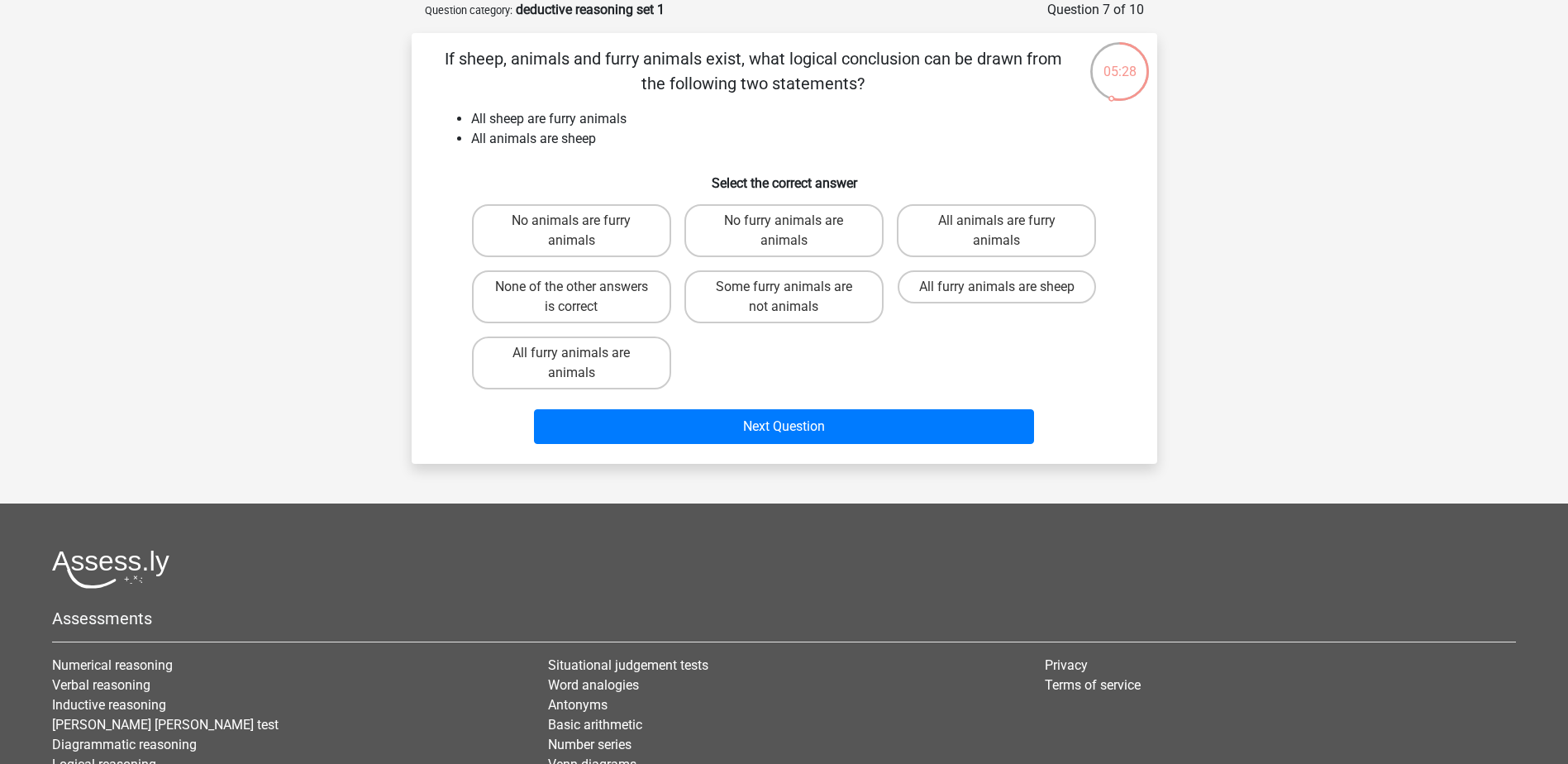
click at [978, 209] on label "All animals are furry animals" at bounding box center [997, 231] width 199 height 53
click at [997, 221] on input "All animals are furry animals" at bounding box center [1002, 226] width 11 height 11
radio input "true"
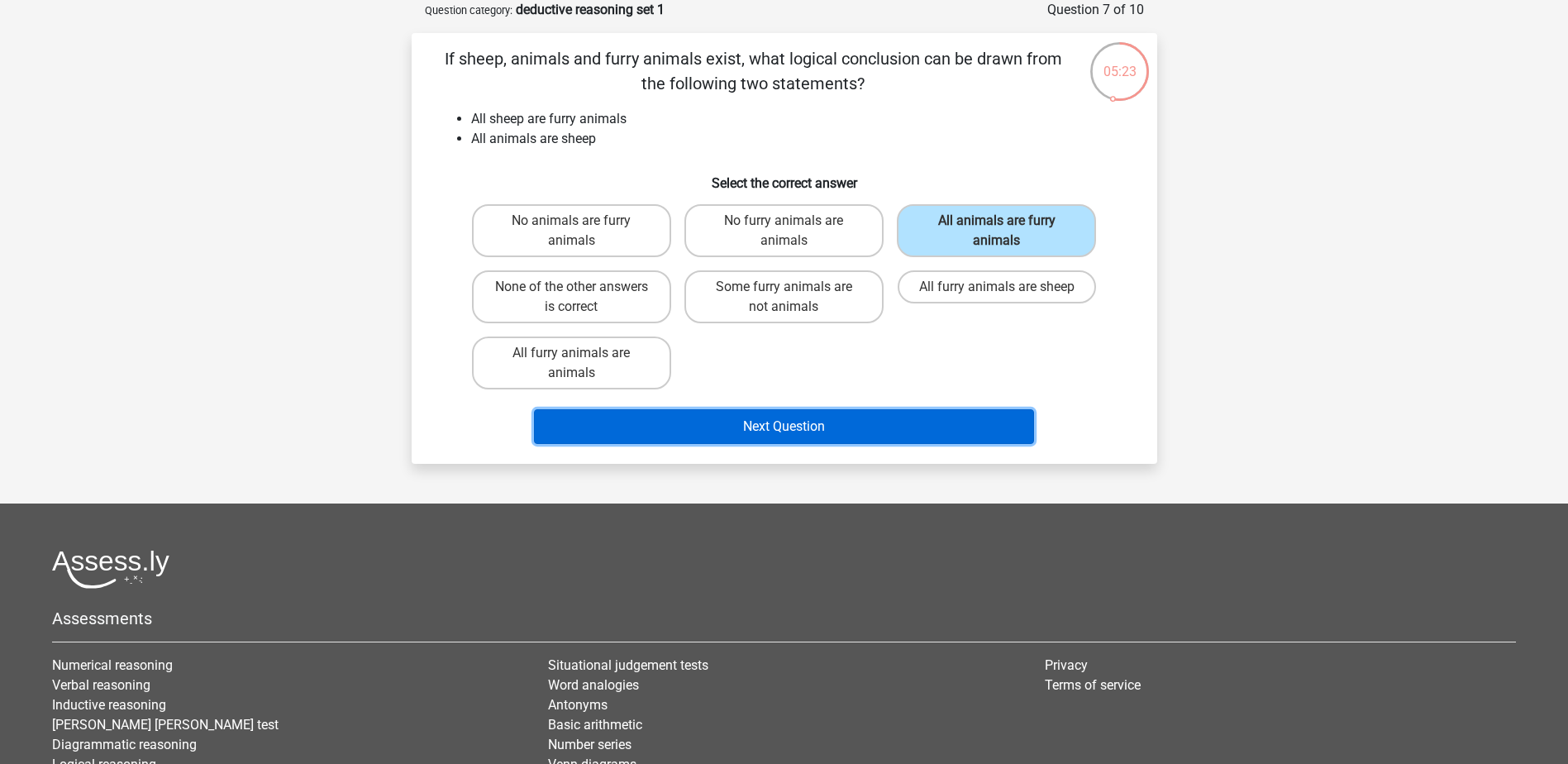
click at [728, 433] on button "Next Question" at bounding box center [784, 427] width 500 height 35
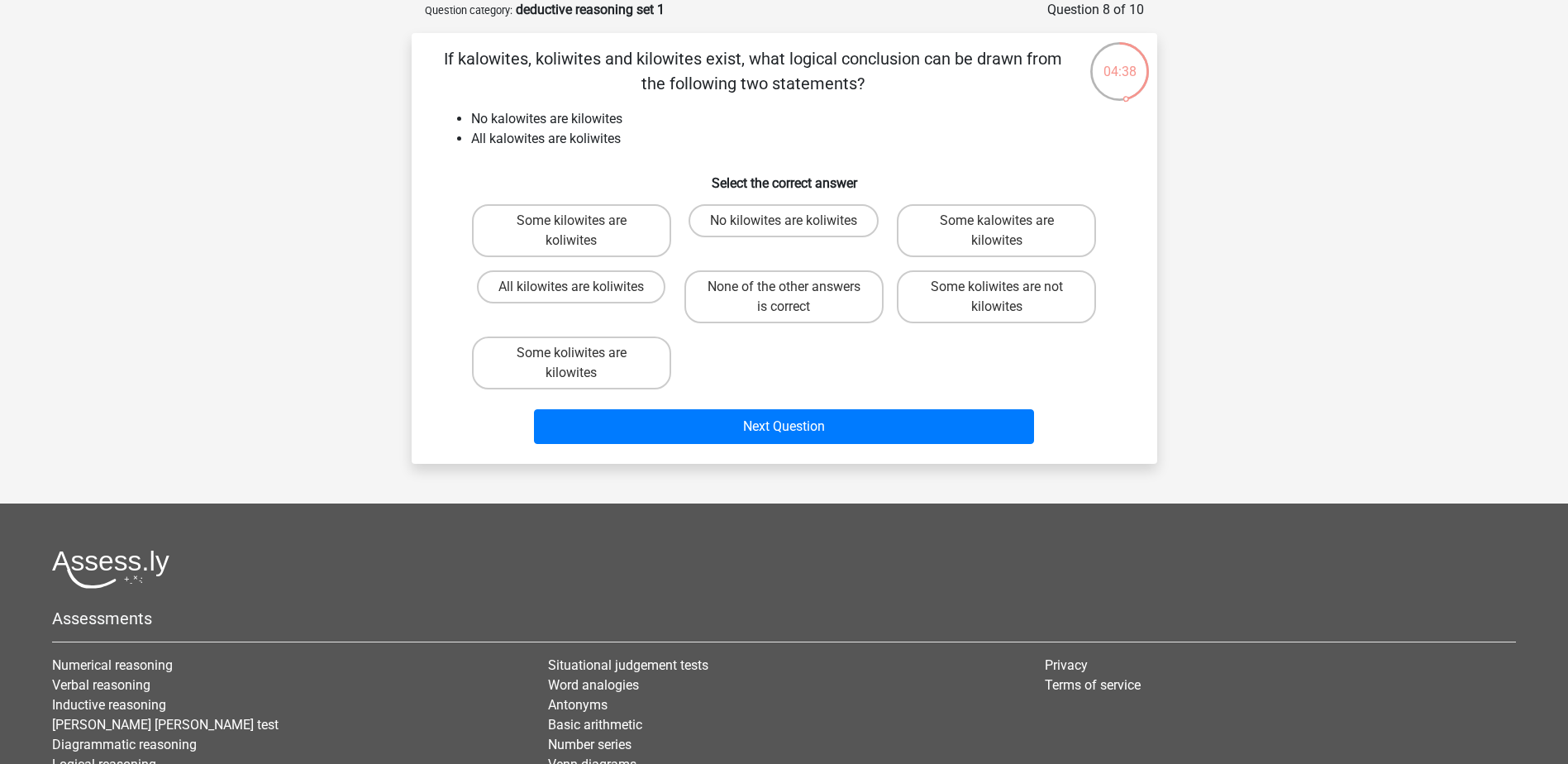
click at [831, 223] on label "No kilowites are koliwites" at bounding box center [783, 221] width 190 height 33
click at [795, 223] on input "No kilowites are koliwites" at bounding box center [789, 226] width 11 height 11
radio input "true"
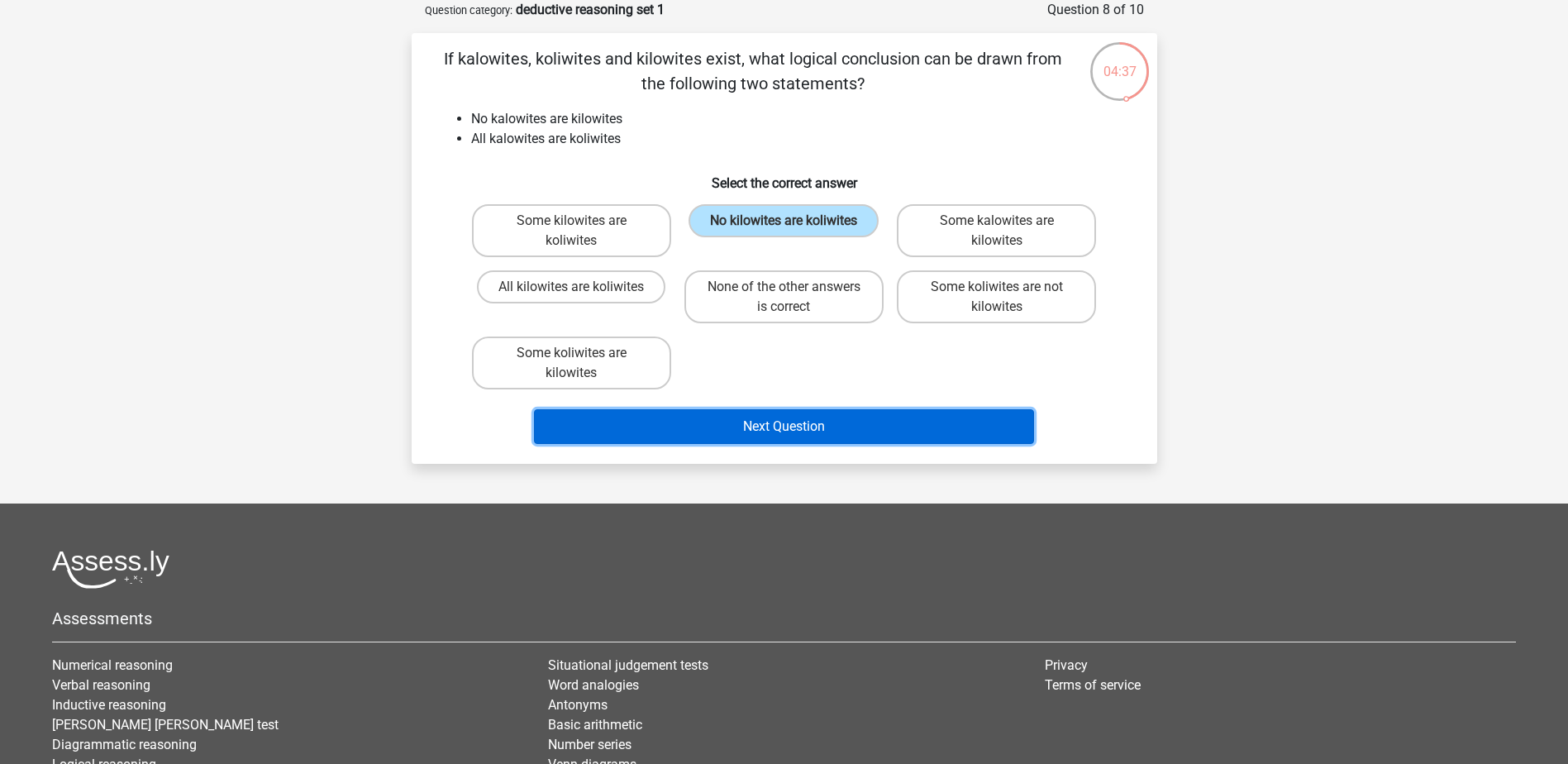
click at [833, 428] on button "Next Question" at bounding box center [784, 427] width 500 height 35
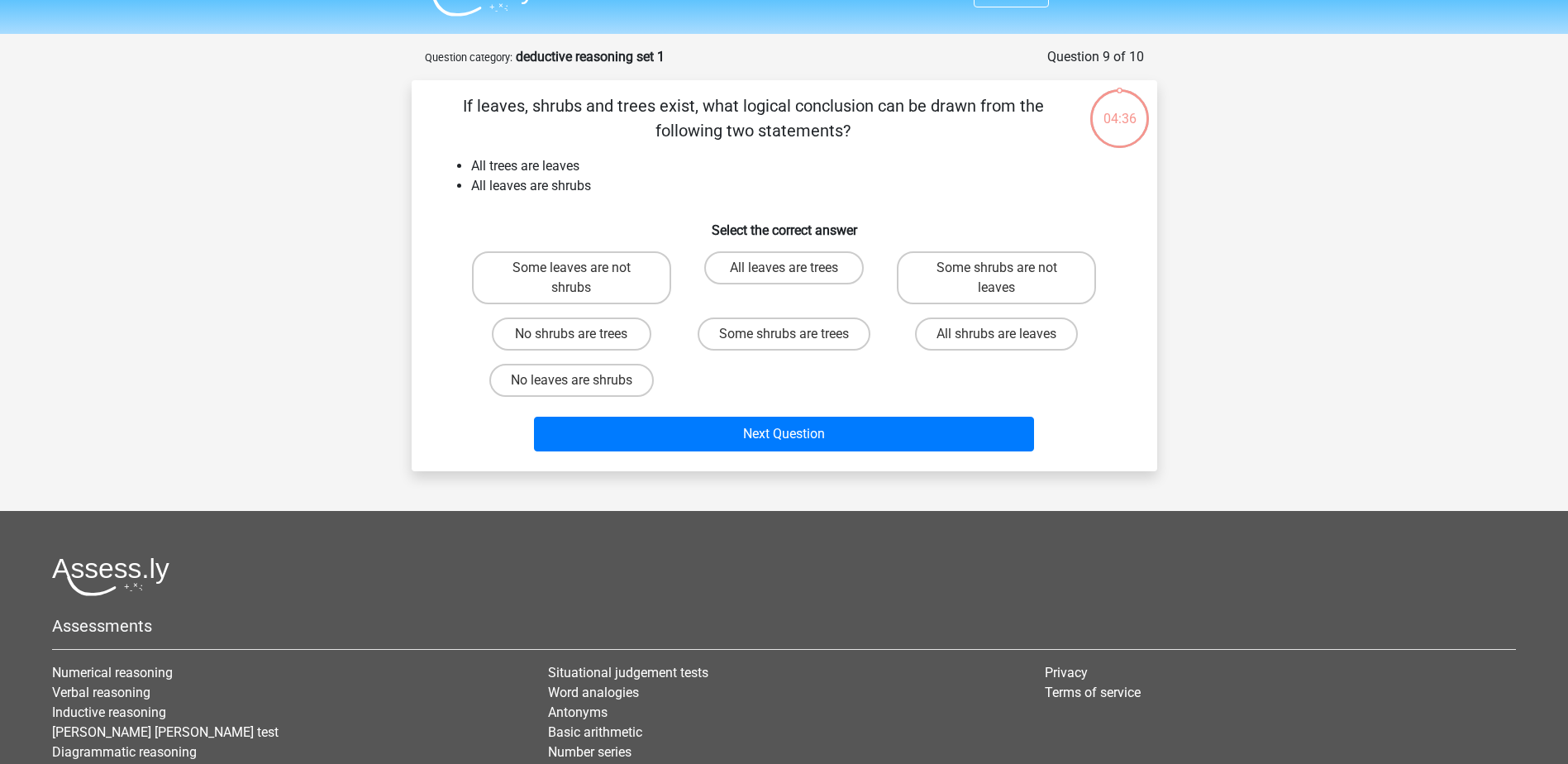
scroll to position [0, 0]
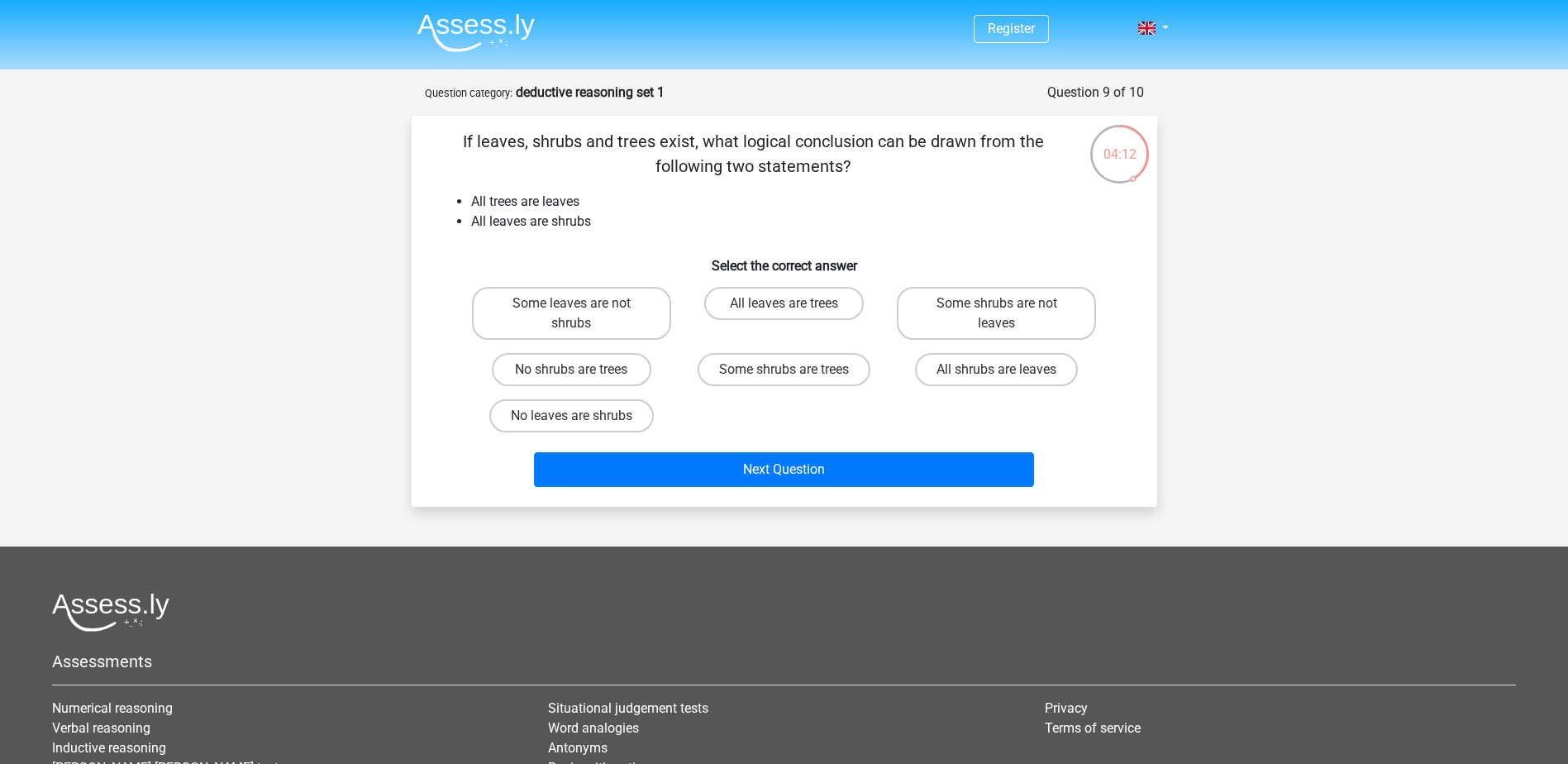
click at [984, 375] on label "All shrubs are leaves" at bounding box center [997, 370] width 163 height 33
click at [997, 375] on input "All shrubs are leaves" at bounding box center [1002, 375] width 11 height 11
radio input "true"
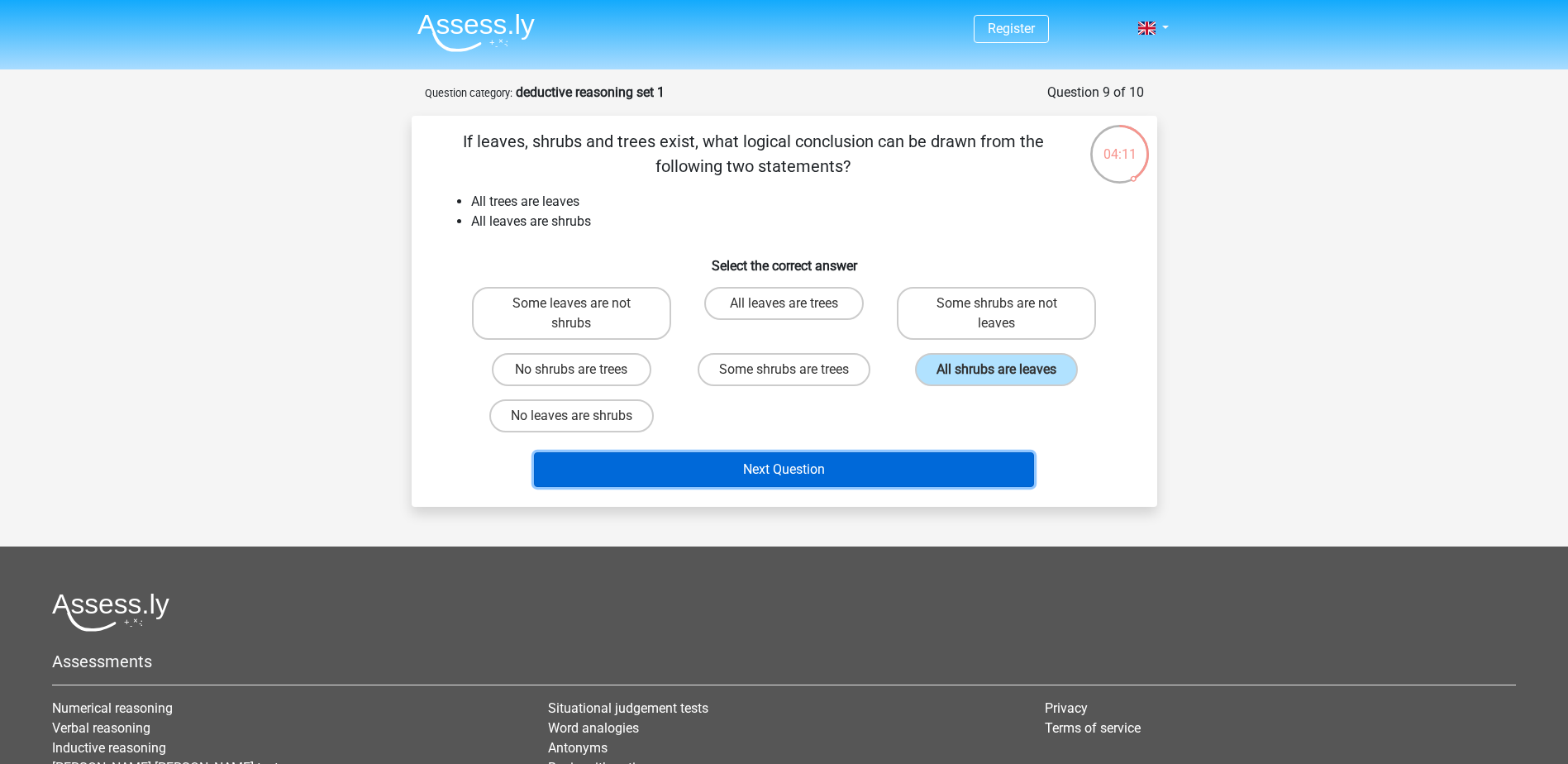
click at [883, 481] on button "Next Question" at bounding box center [784, 470] width 500 height 35
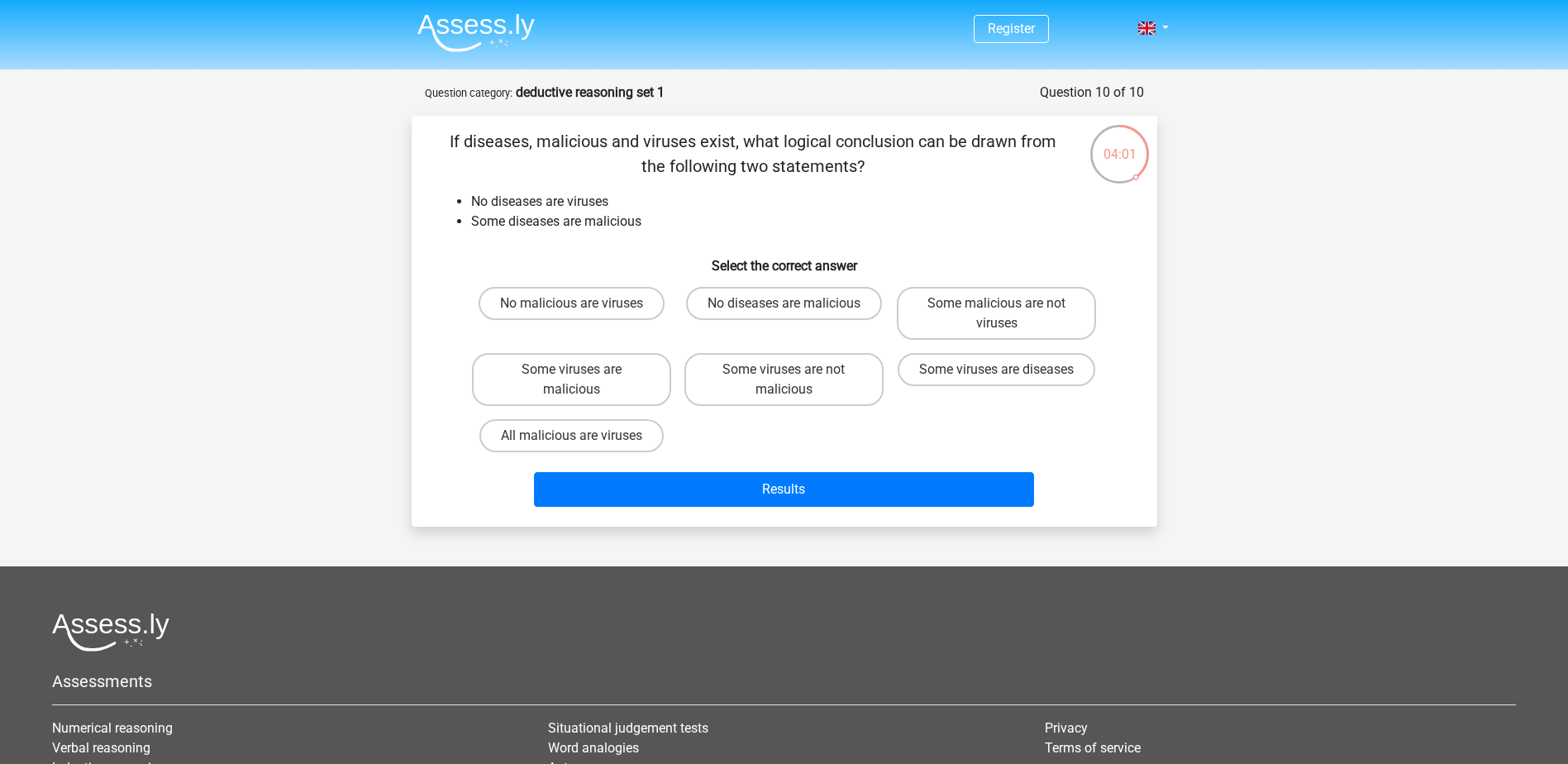
click at [605, 439] on label "All malicious are viruses" at bounding box center [571, 436] width 184 height 33
click at [582, 439] on input "All malicious are viruses" at bounding box center [576, 441] width 11 height 11
radio input "true"
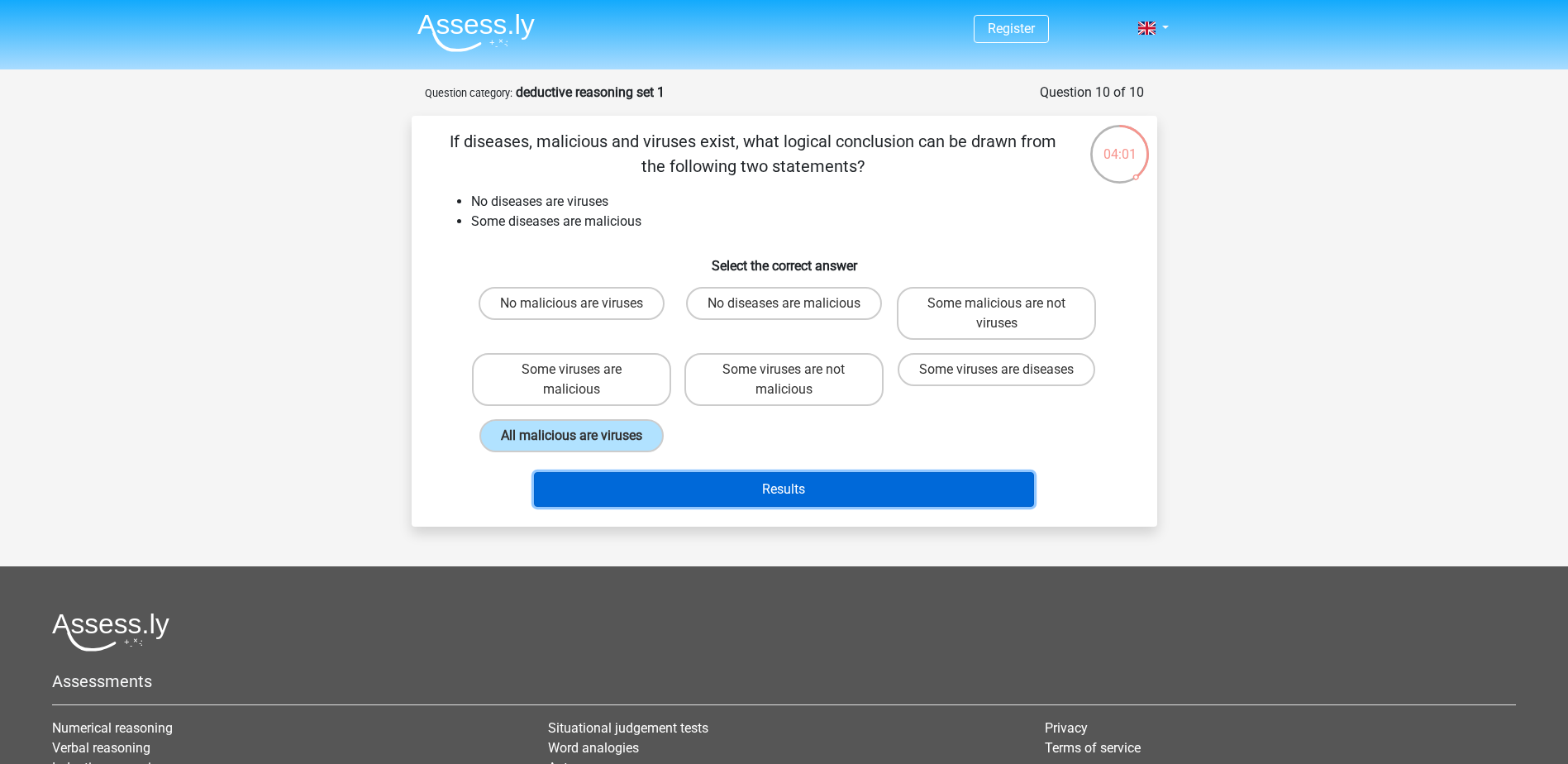
click at [769, 484] on button "Results" at bounding box center [784, 489] width 500 height 35
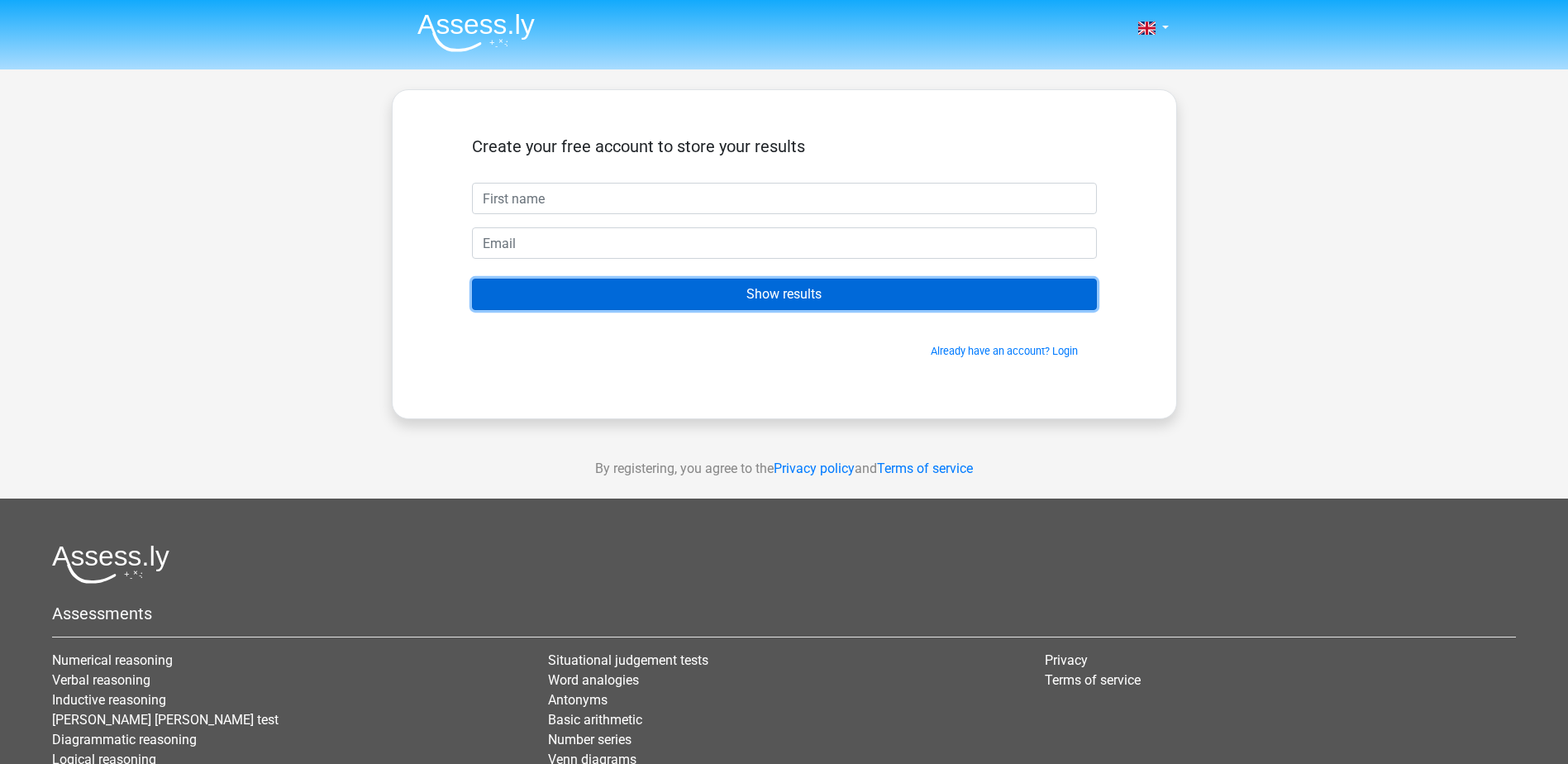
click at [723, 291] on input "Show results" at bounding box center [784, 294] width 625 height 32
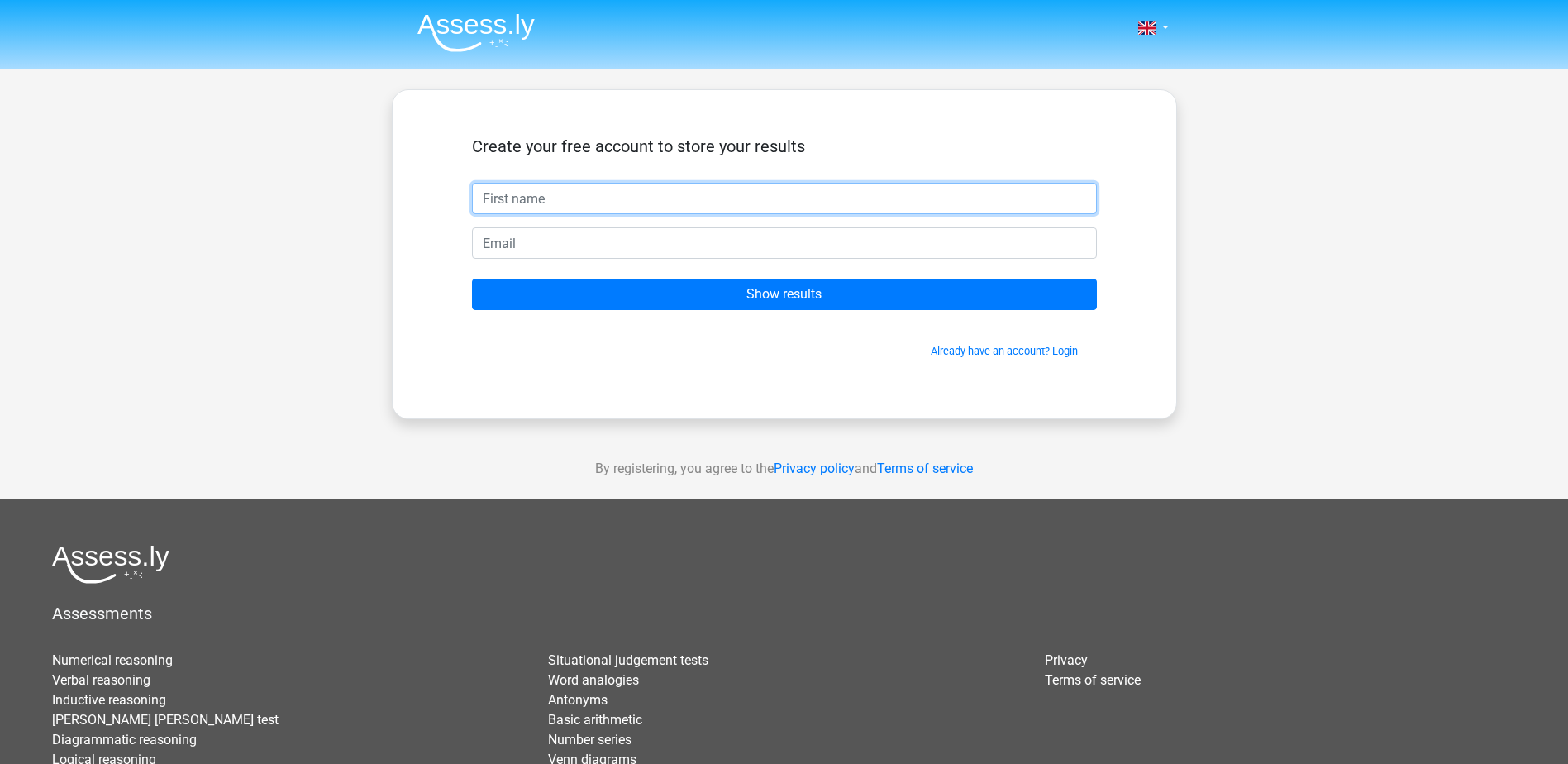
click at [601, 213] on input "text" at bounding box center [784, 198] width 625 height 32
type input "g"
click at [587, 231] on input "email" at bounding box center [784, 243] width 625 height 32
click at [493, 246] on input "g'hotmail.com" at bounding box center [784, 243] width 625 height 32
click at [496, 246] on input "g'hotmail.com" at bounding box center [784, 243] width 625 height 32
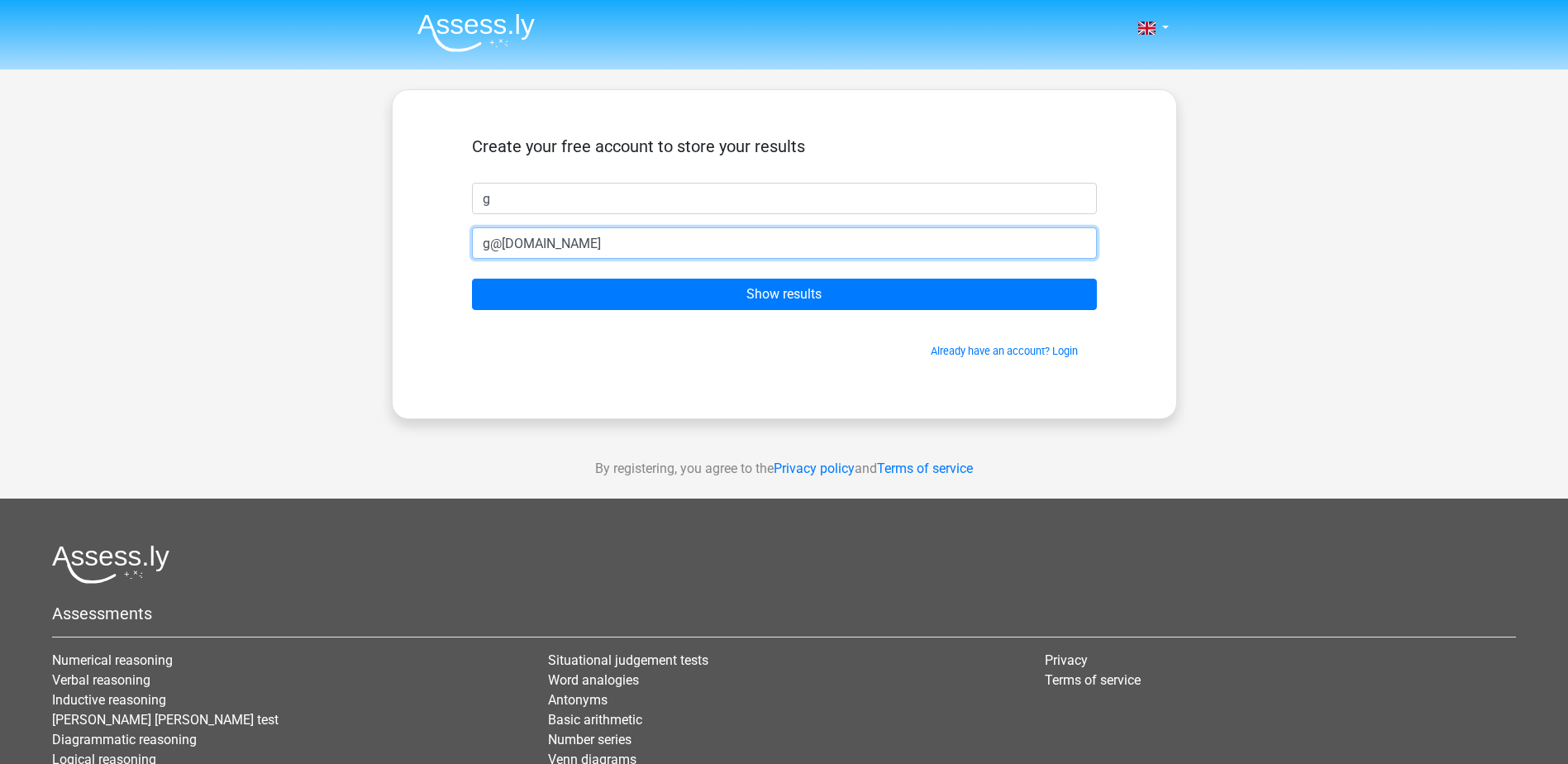
type input "g@hotmail.com"
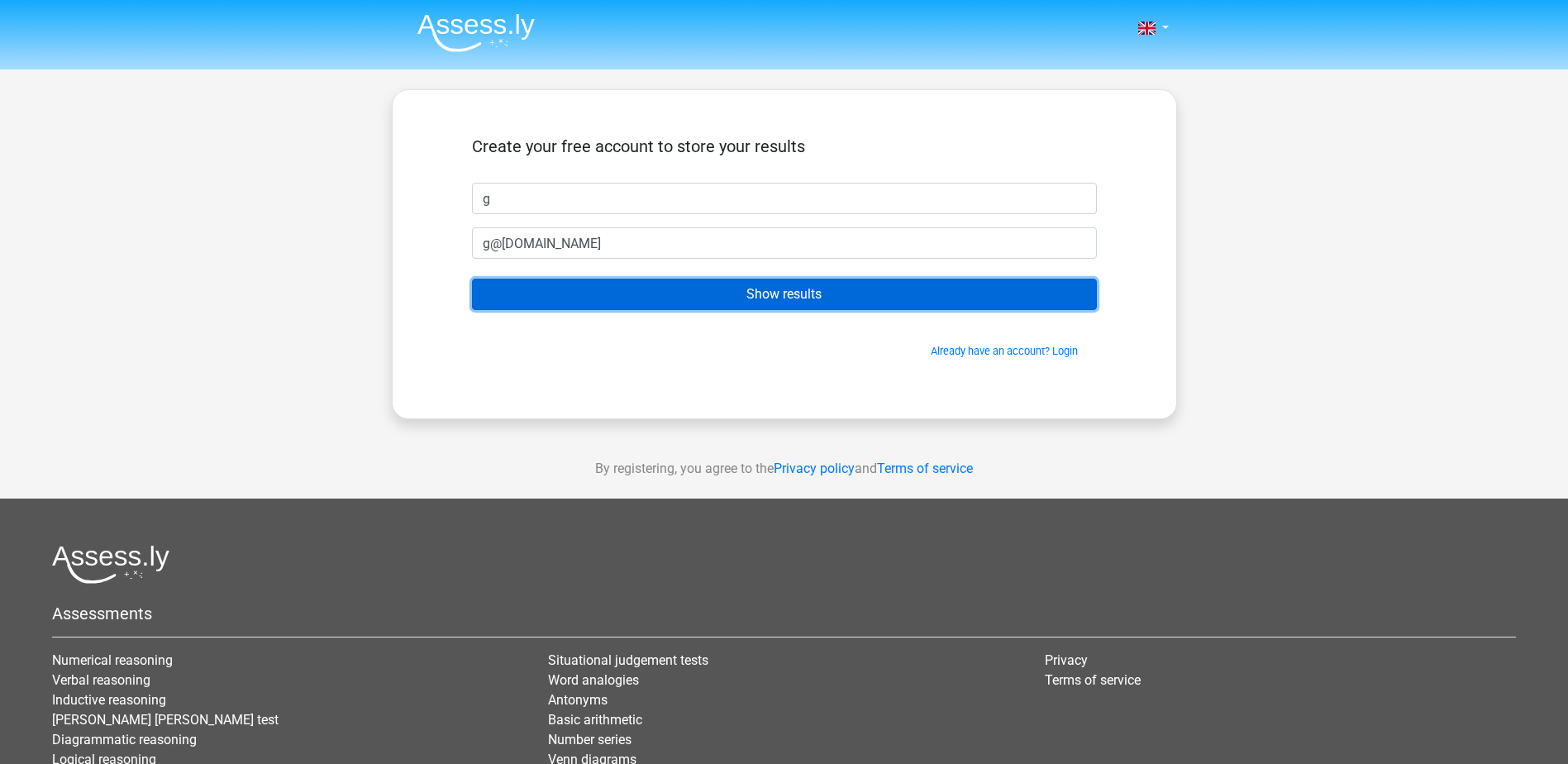
click at [673, 292] on input "Show results" at bounding box center [784, 294] width 625 height 32
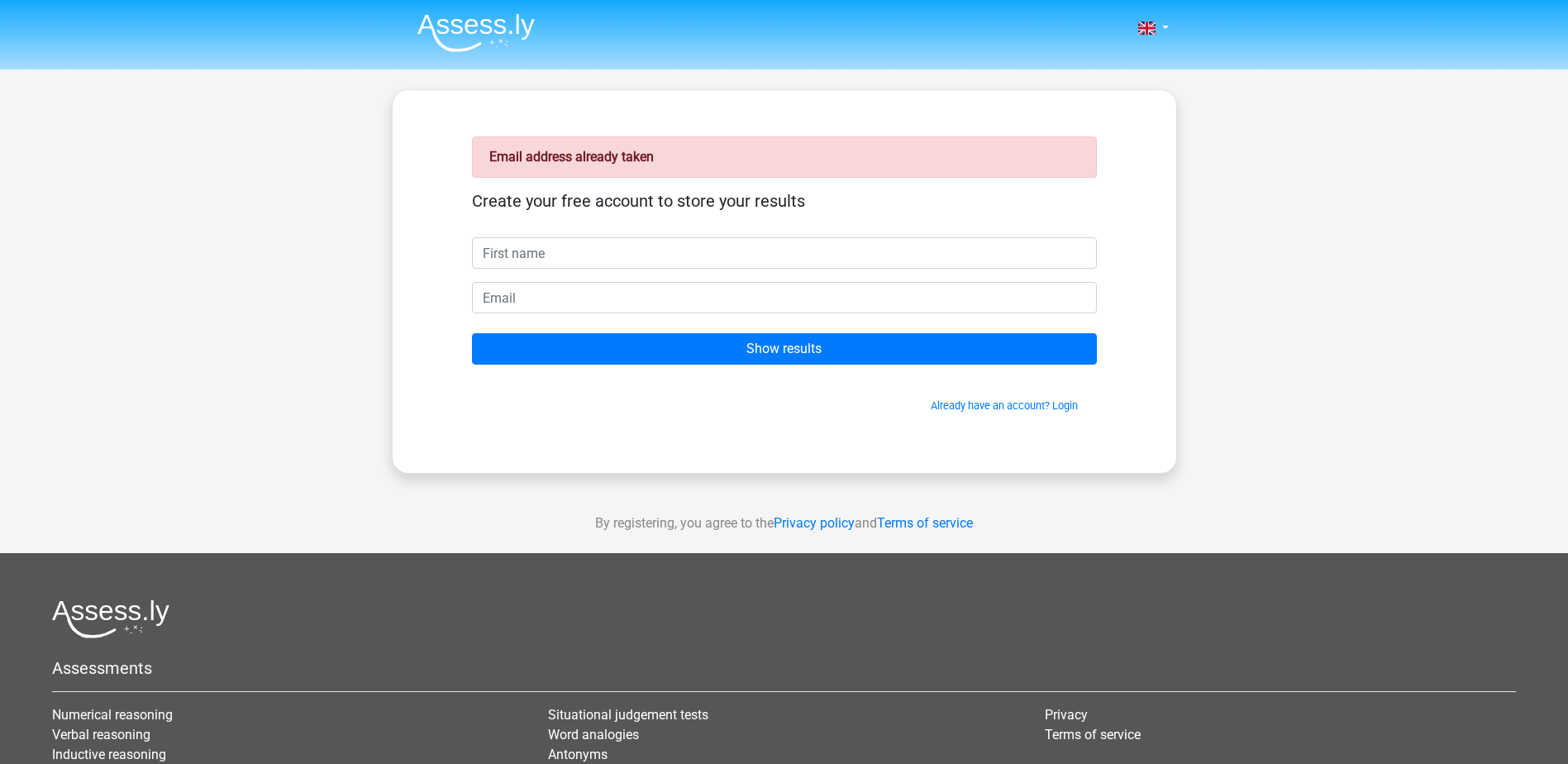
click at [538, 257] on input "text" at bounding box center [784, 253] width 625 height 32
type input "g"
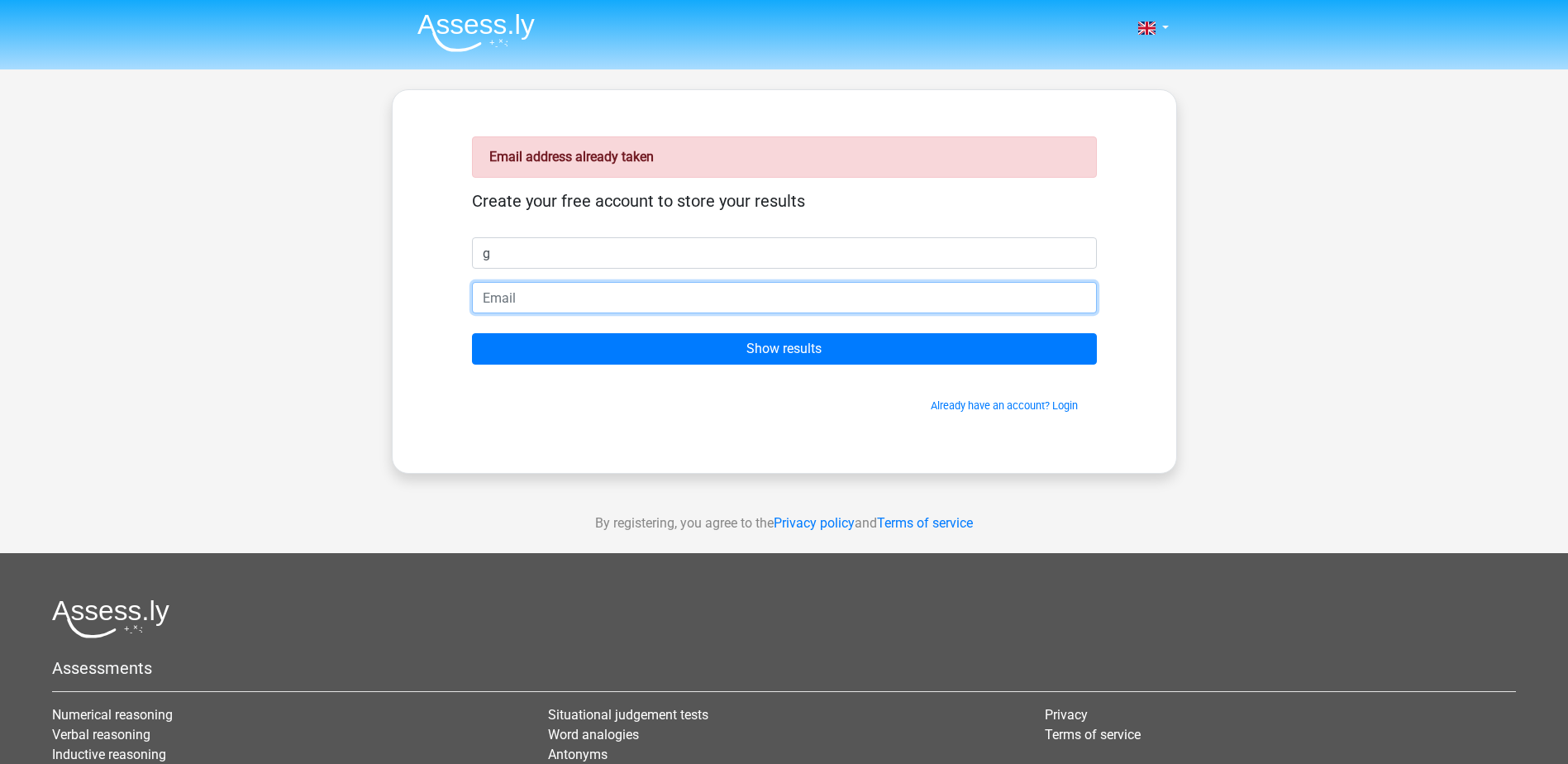
click at [562, 298] on input "email" at bounding box center [784, 297] width 625 height 32
type input "ff@hotmail.com"
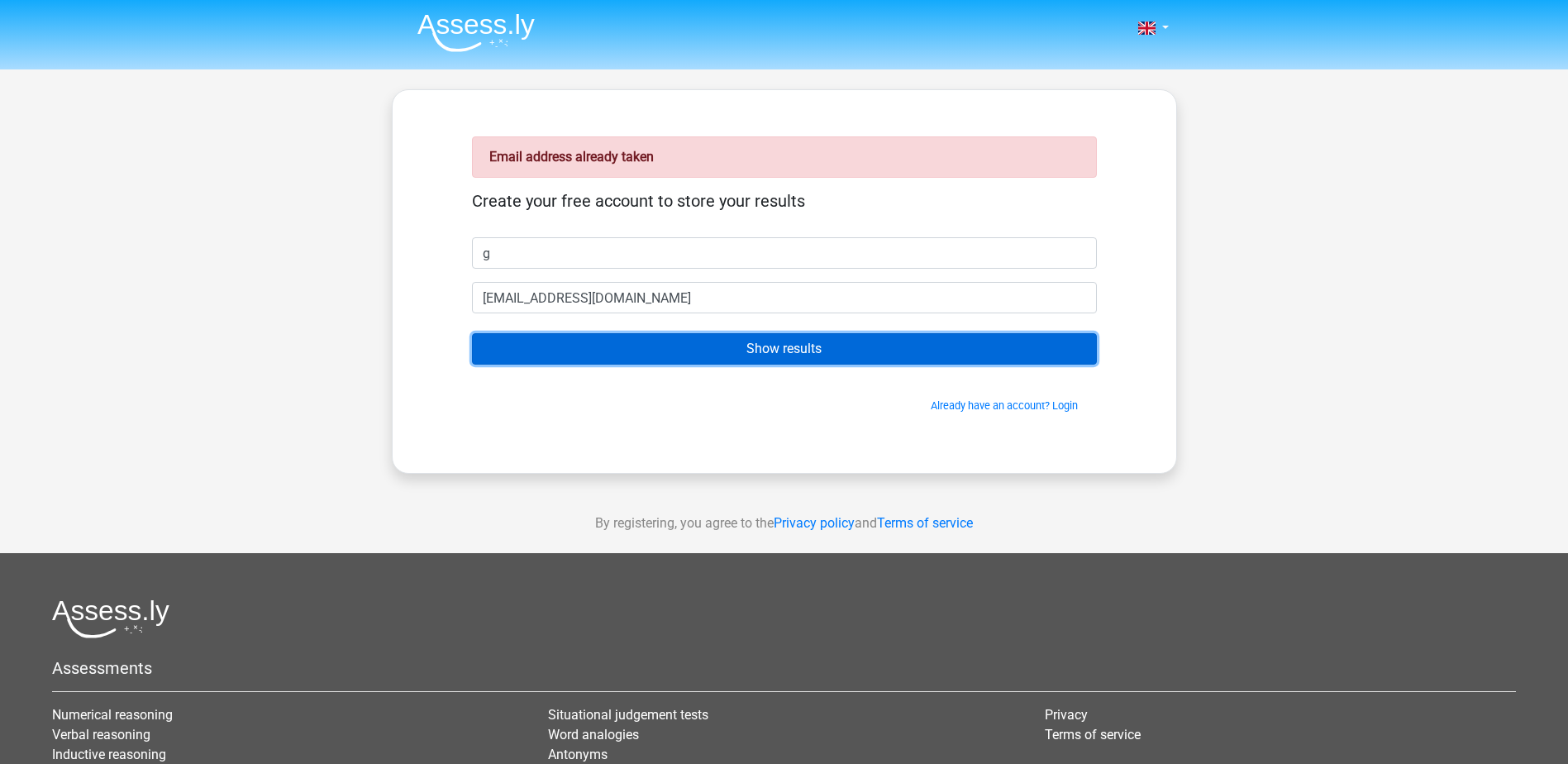
click at [645, 357] on input "Show results" at bounding box center [784, 349] width 625 height 32
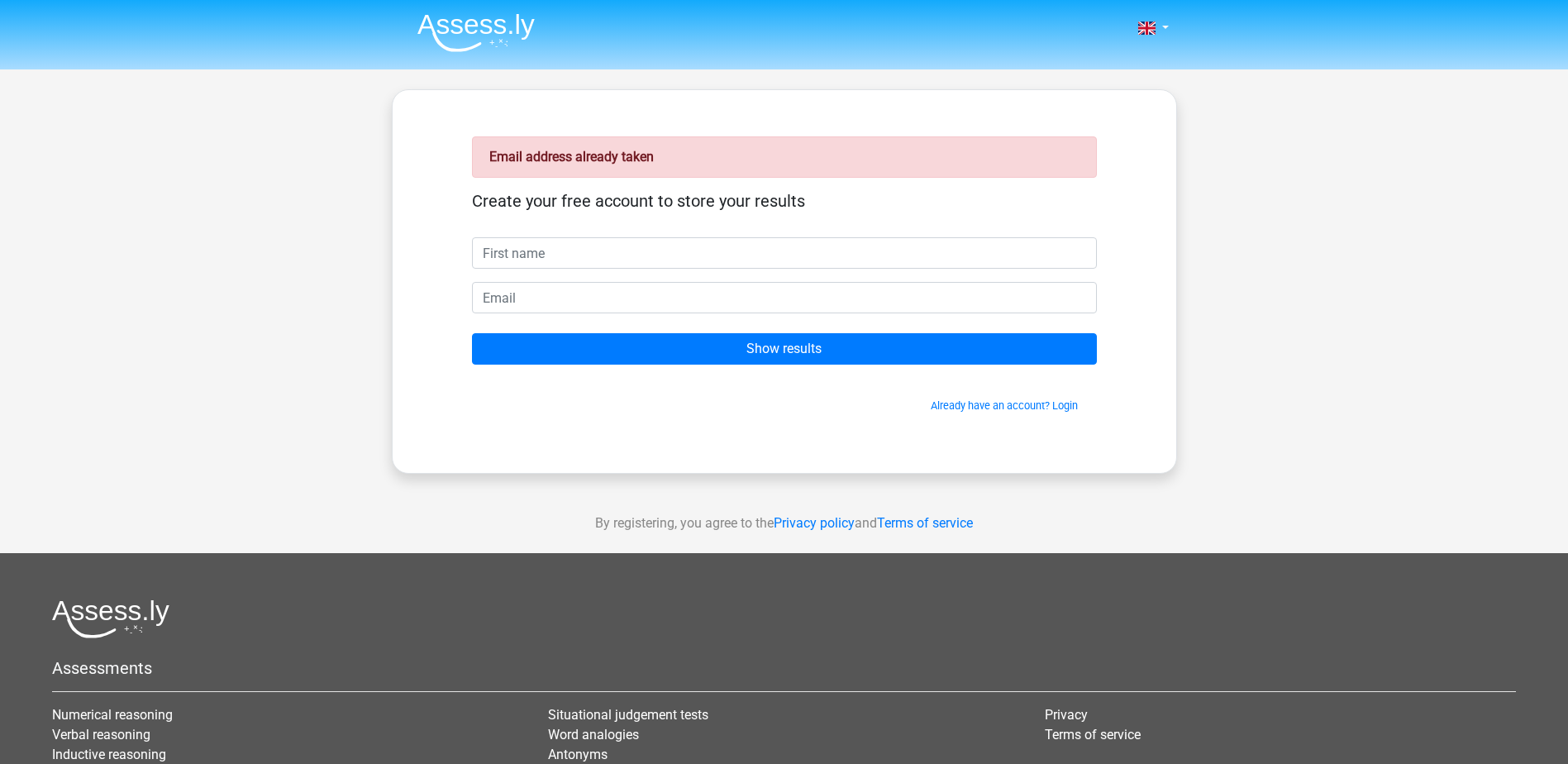
click at [340, 274] on div "Nederlands English" at bounding box center [784, 495] width 1568 height 990
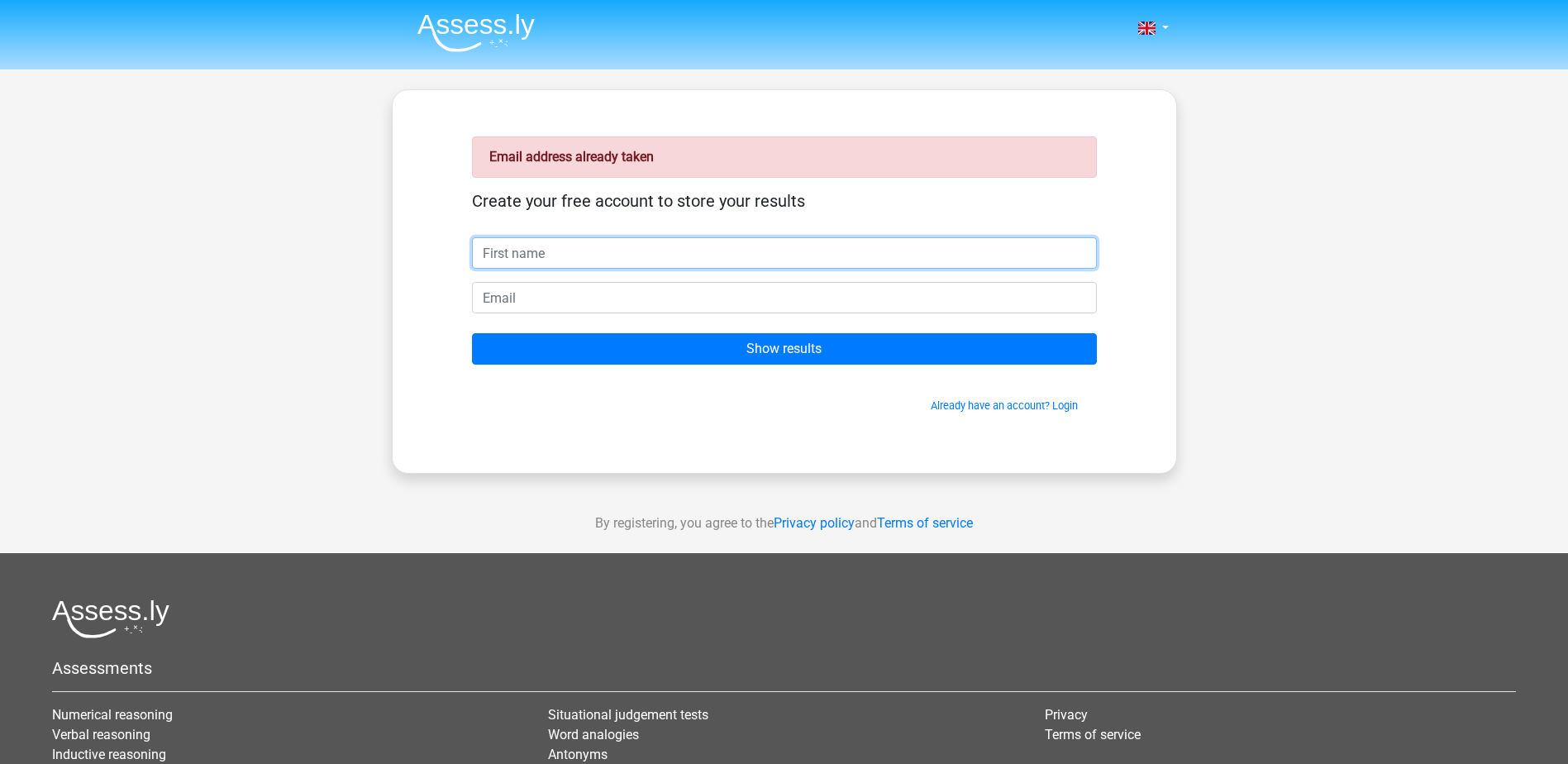
click at [642, 257] on input "text" at bounding box center [784, 253] width 625 height 32
type input "s"
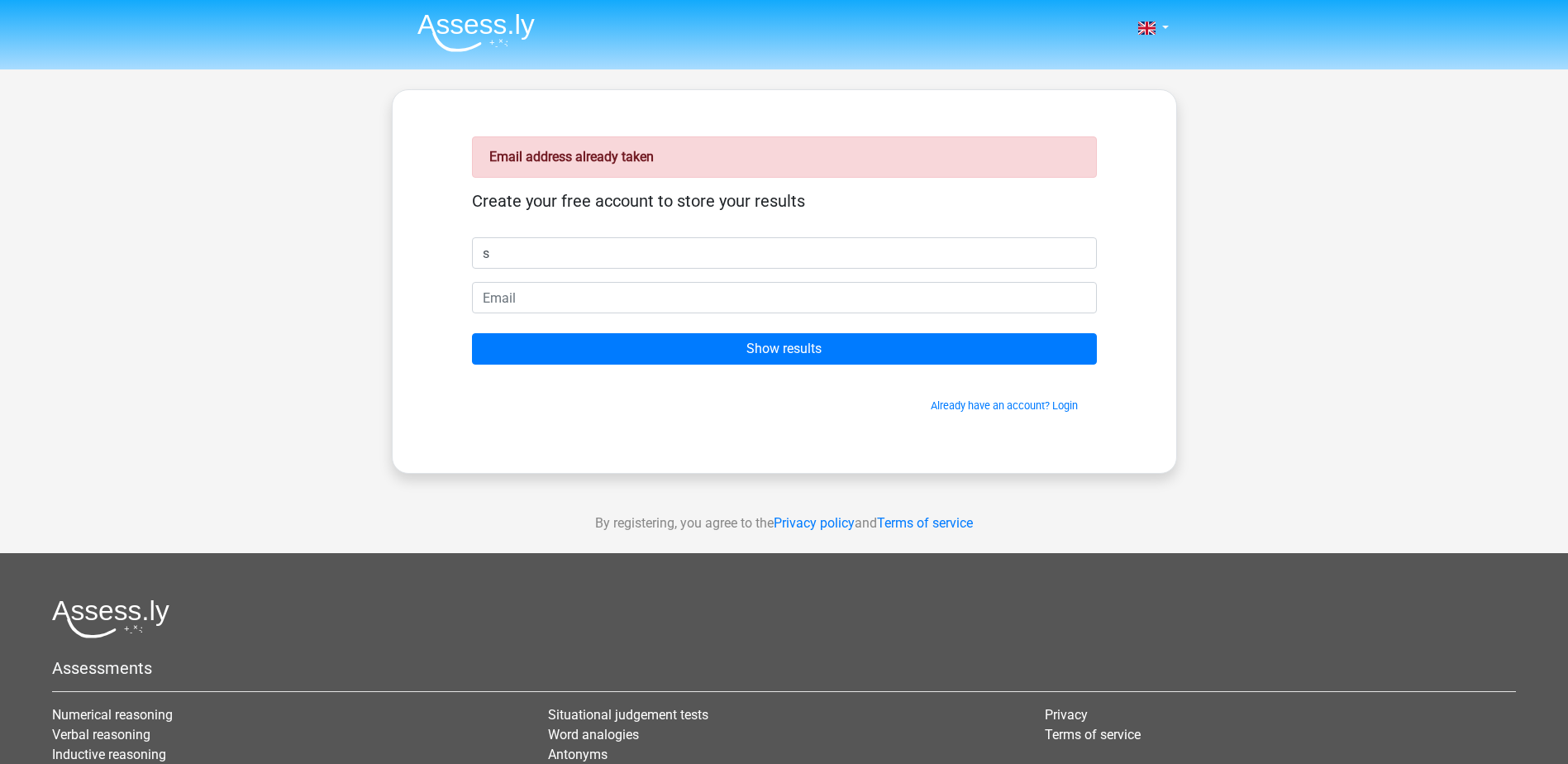
click at [403, 330] on div "Email address already taken Create your free account to store your results s Sh…" at bounding box center [785, 282] width 786 height 384
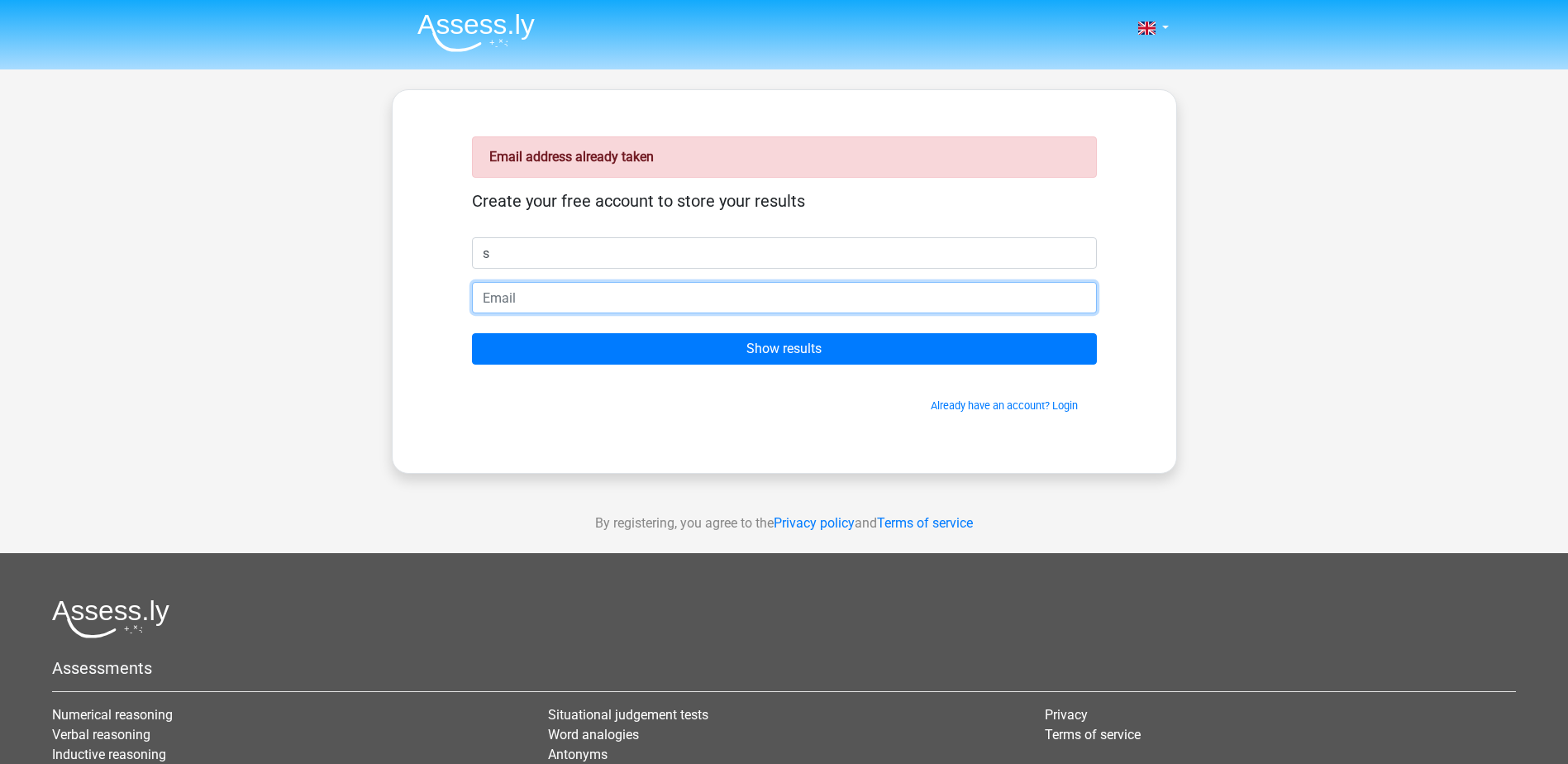
click at [515, 296] on input "email" at bounding box center [784, 297] width 625 height 32
type input "[EMAIL_ADDRESS][DOMAIN_NAME]"
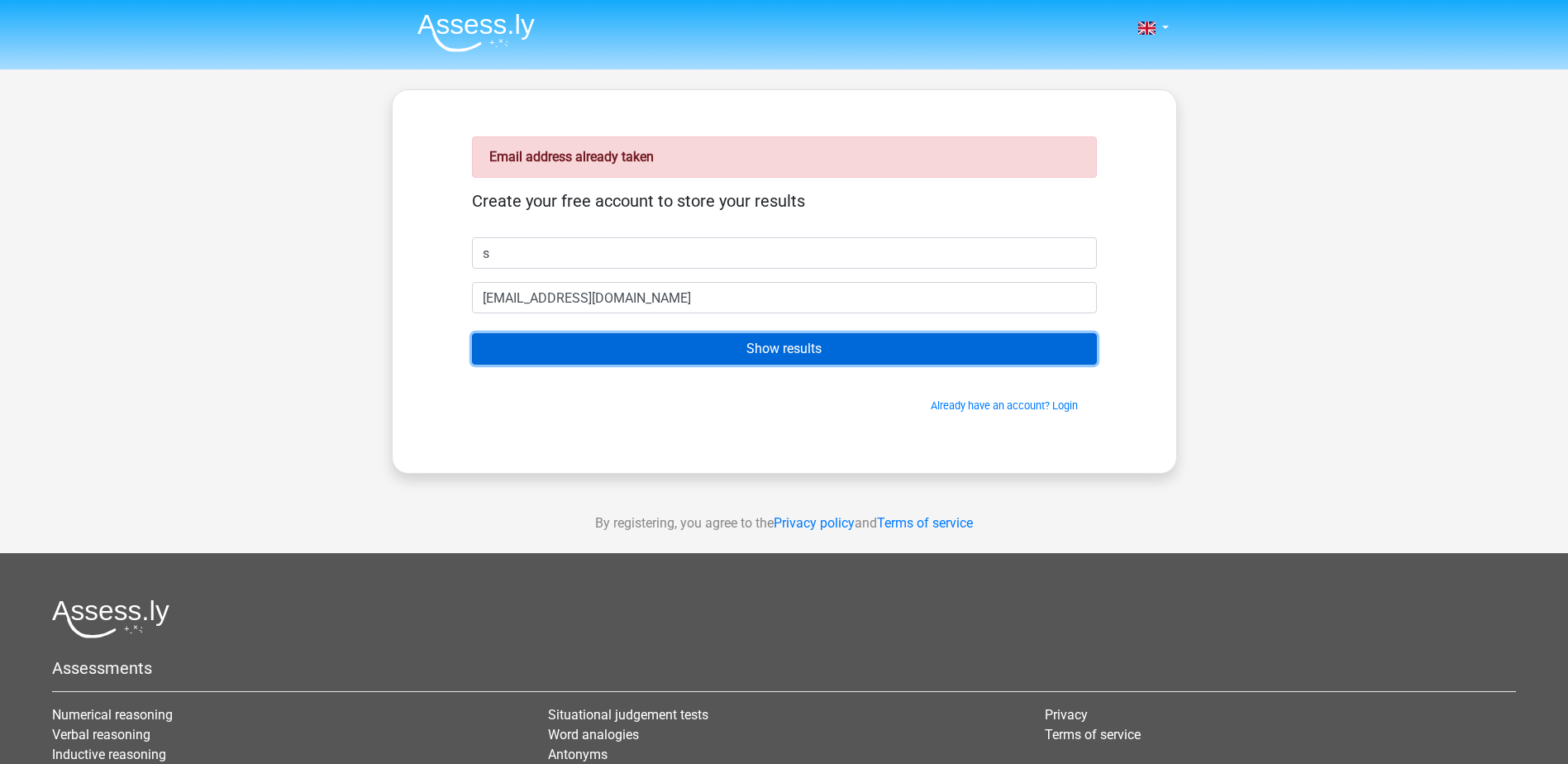
click at [698, 353] on input "Show results" at bounding box center [784, 349] width 625 height 32
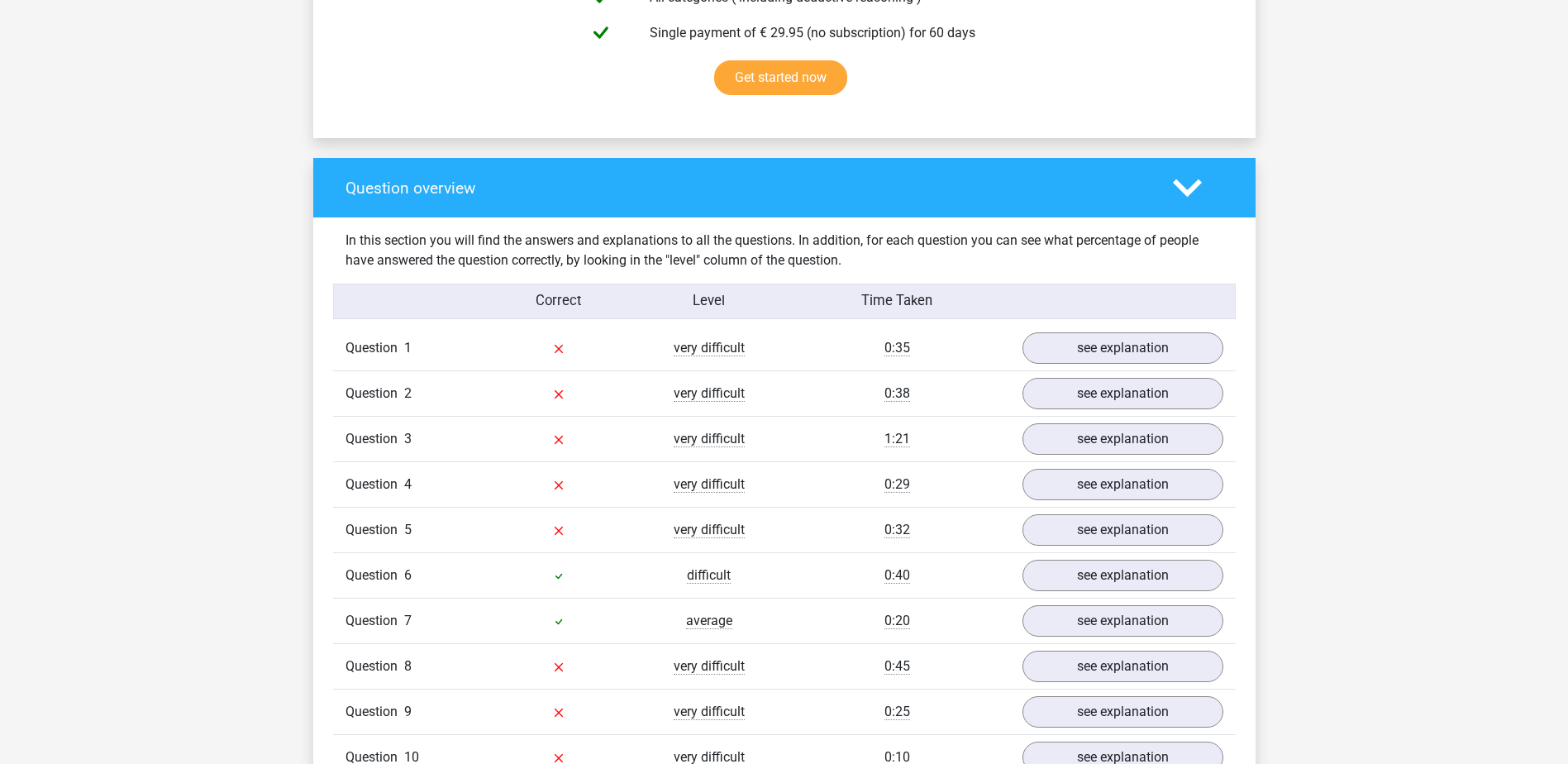
scroll to position [1075, 0]
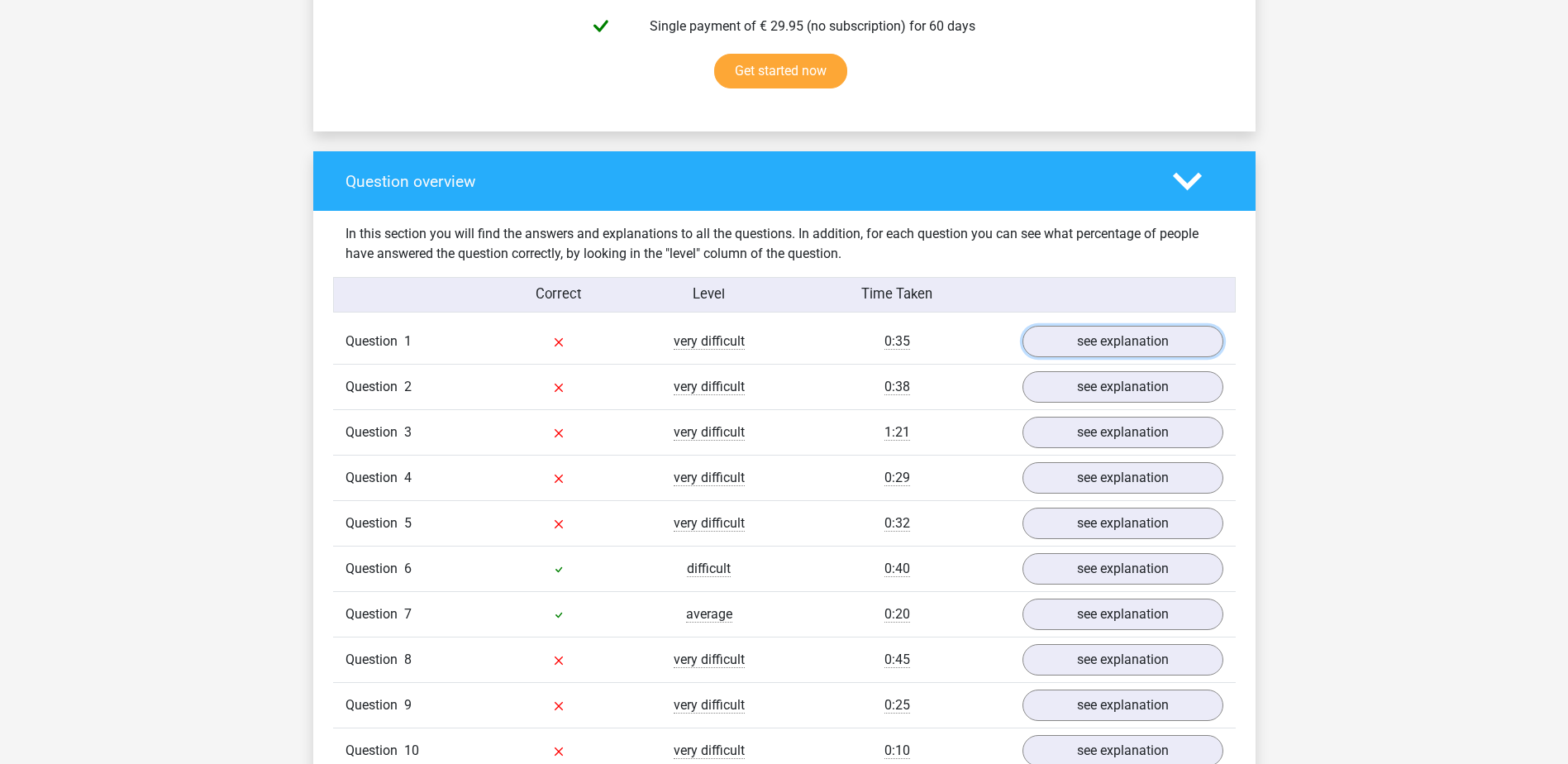
click at [1157, 345] on link "see explanation" at bounding box center [1123, 341] width 201 height 32
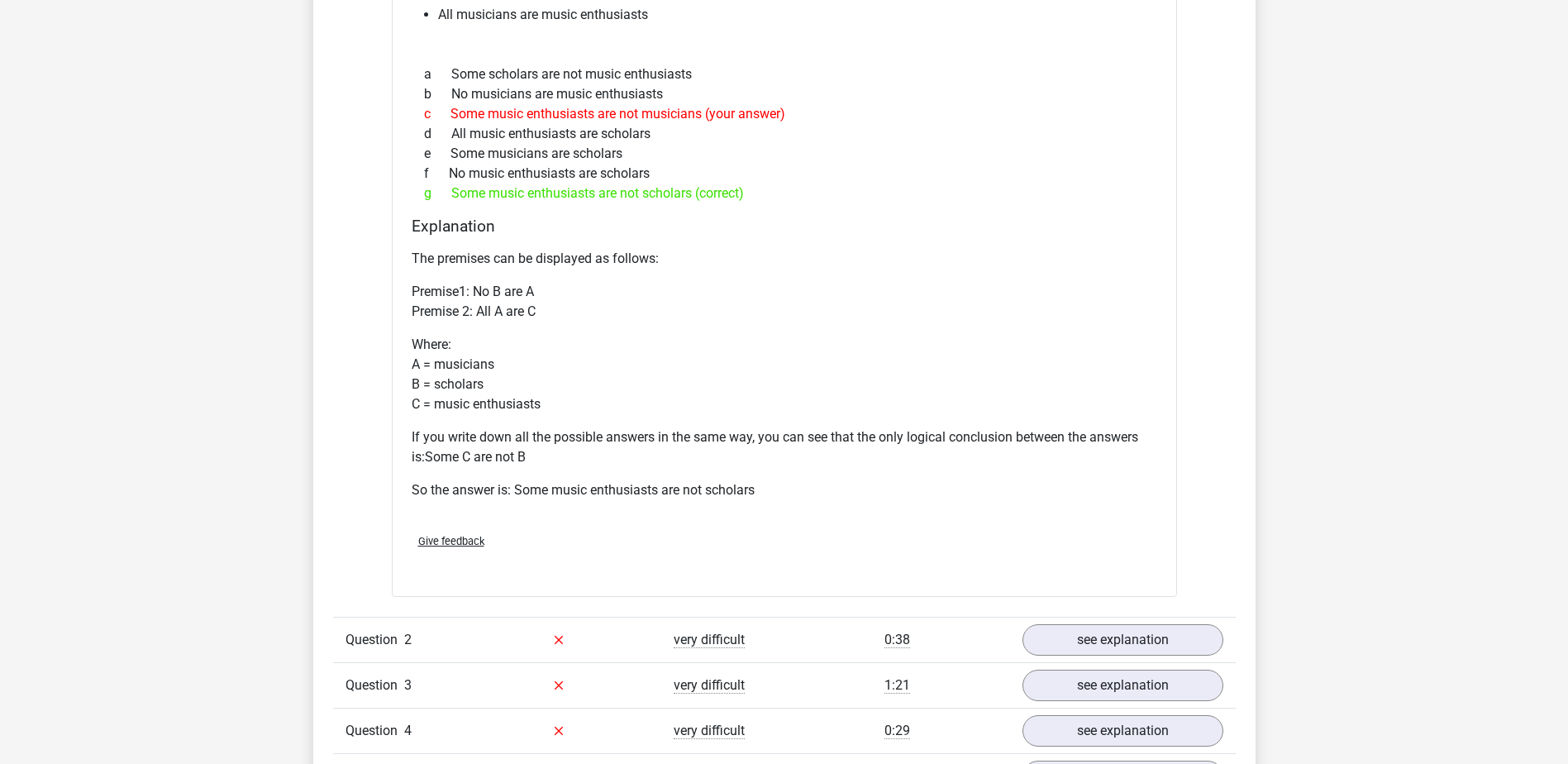
scroll to position [1819, 0]
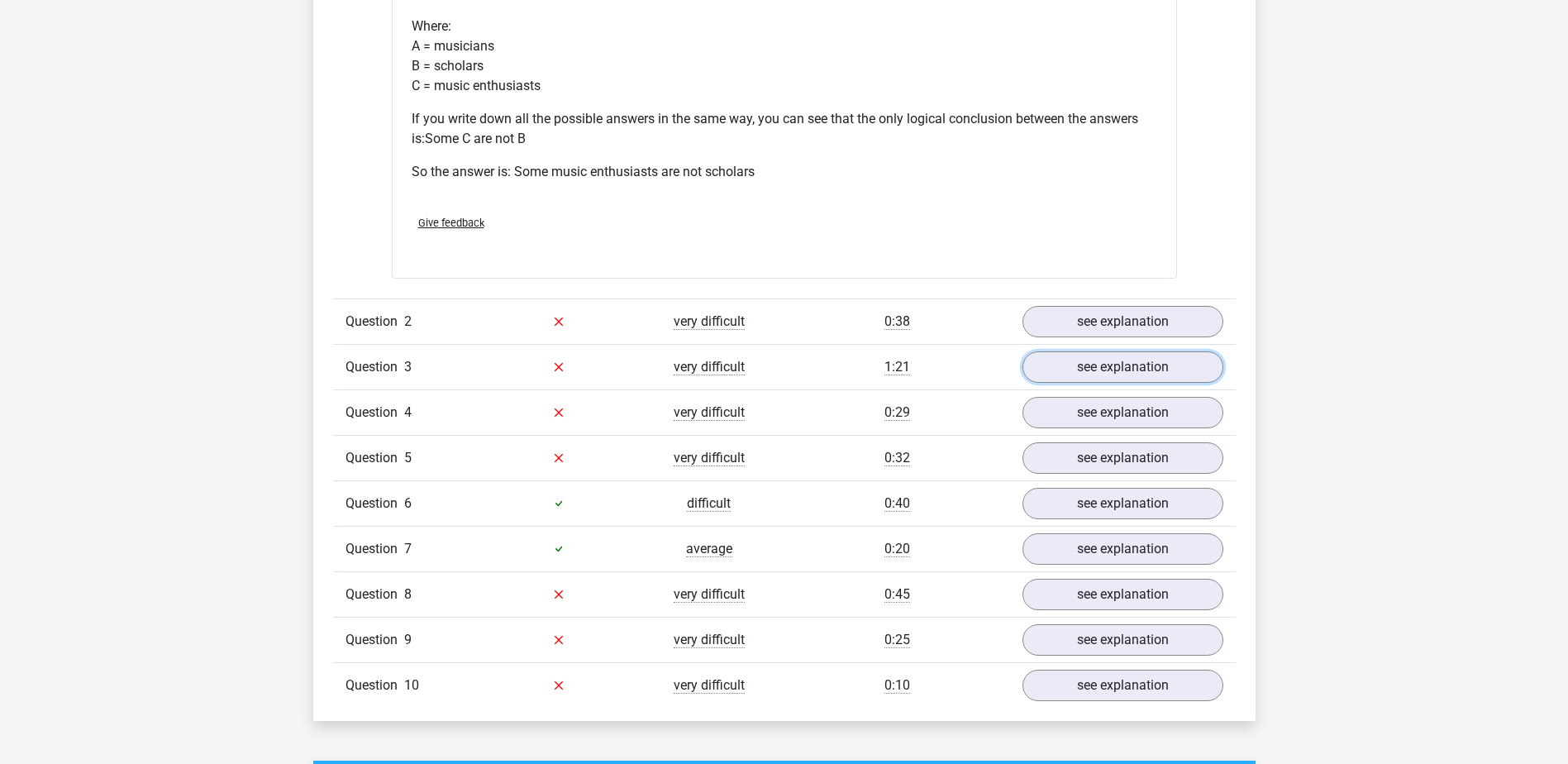
click at [1129, 368] on link "see explanation" at bounding box center [1123, 367] width 201 height 32
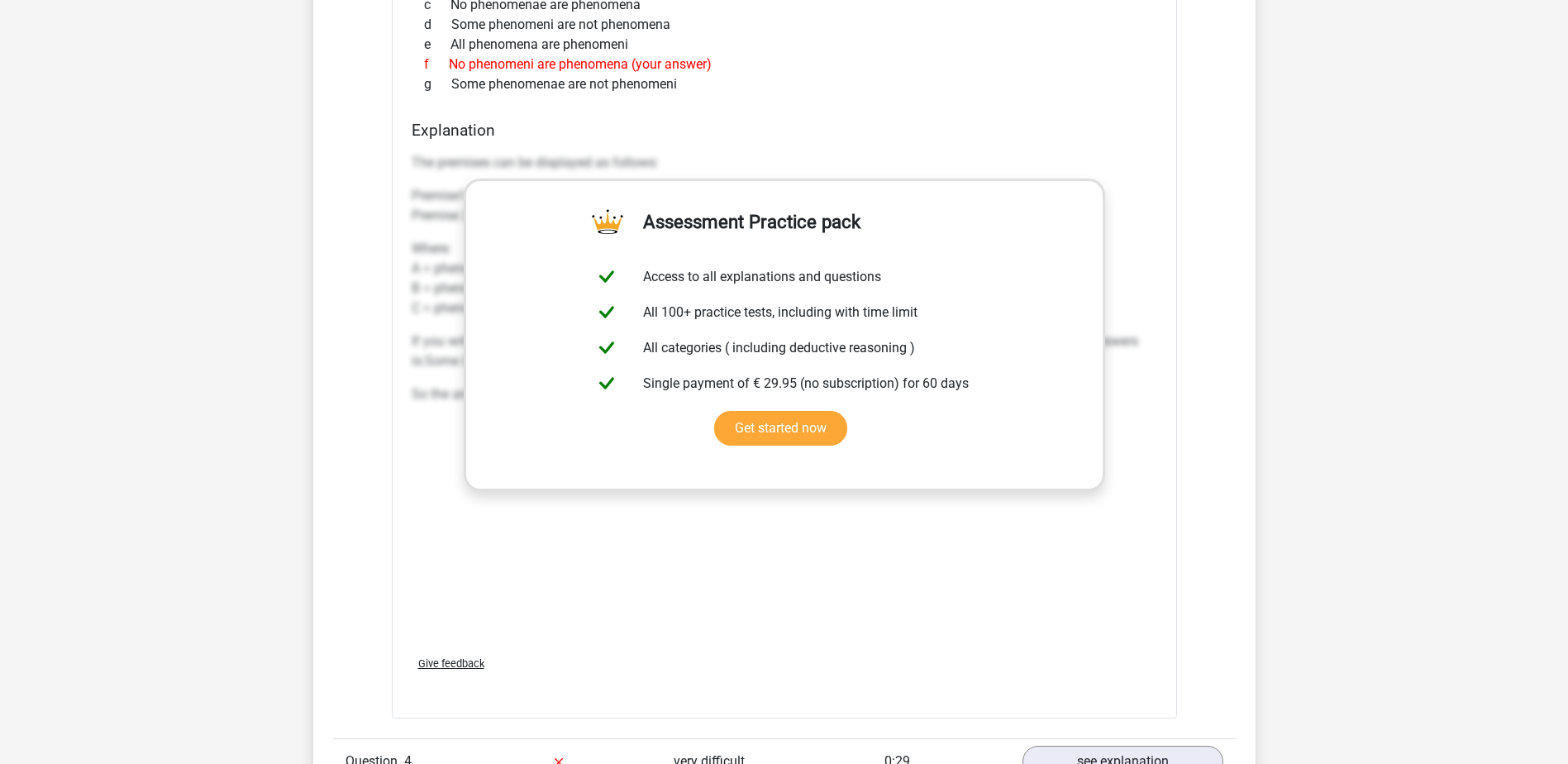
scroll to position [2397, 0]
